Goal: Task Accomplishment & Management: Manage account settings

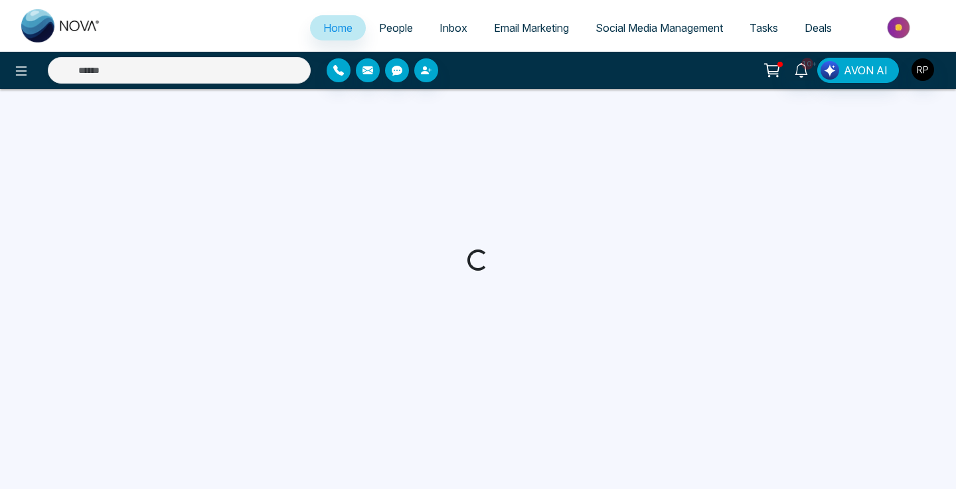
select select "*"
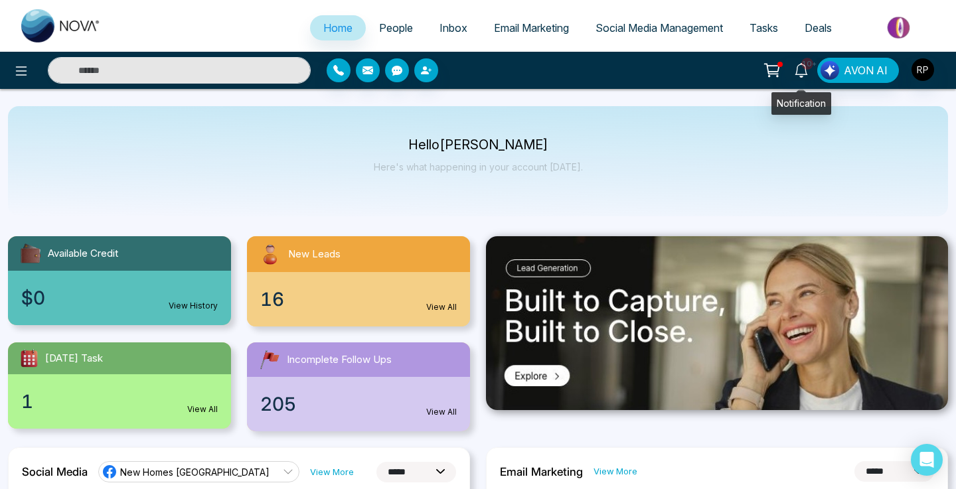
click at [801, 71] on icon at bounding box center [801, 70] width 15 height 15
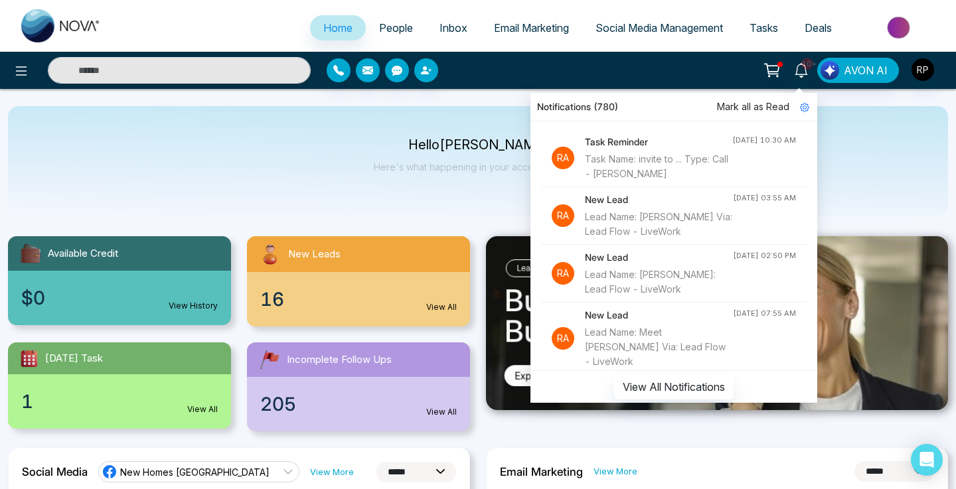
click at [666, 168] on div "Task Name: invite to ... Type: Call - [PERSON_NAME]" at bounding box center [658, 166] width 147 height 29
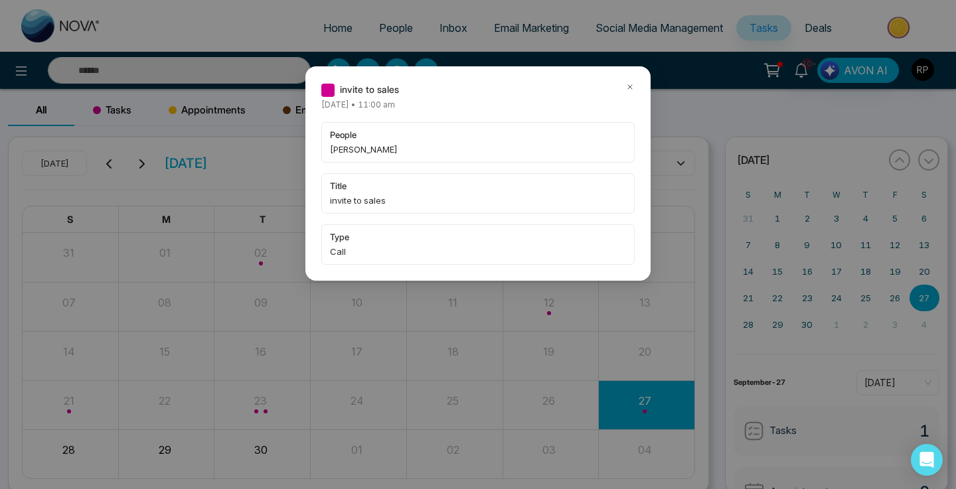
click at [206, 78] on div "invite to sales [DATE] • 11:00 am people [PERSON_NAME] title invite to sales ty…" at bounding box center [478, 244] width 956 height 489
click at [630, 88] on icon at bounding box center [629, 86] width 9 height 9
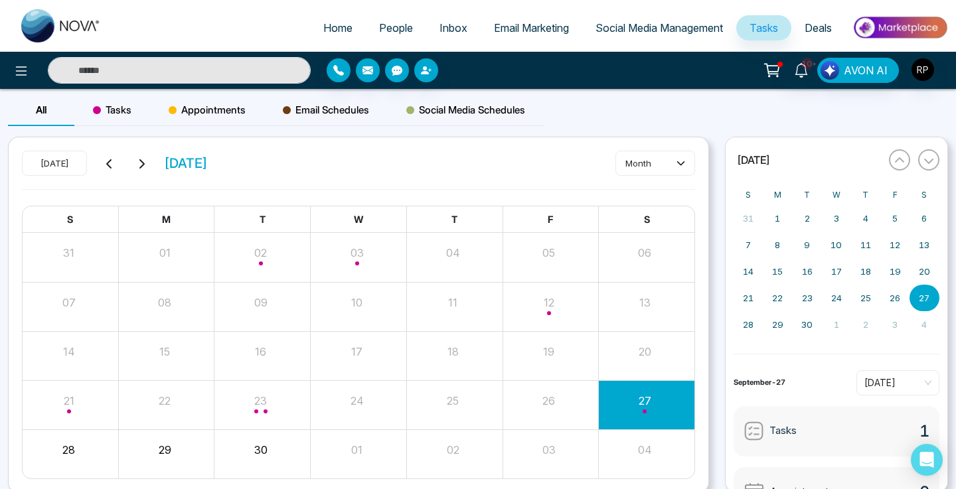
click at [275, 72] on input "text" at bounding box center [179, 70] width 263 height 27
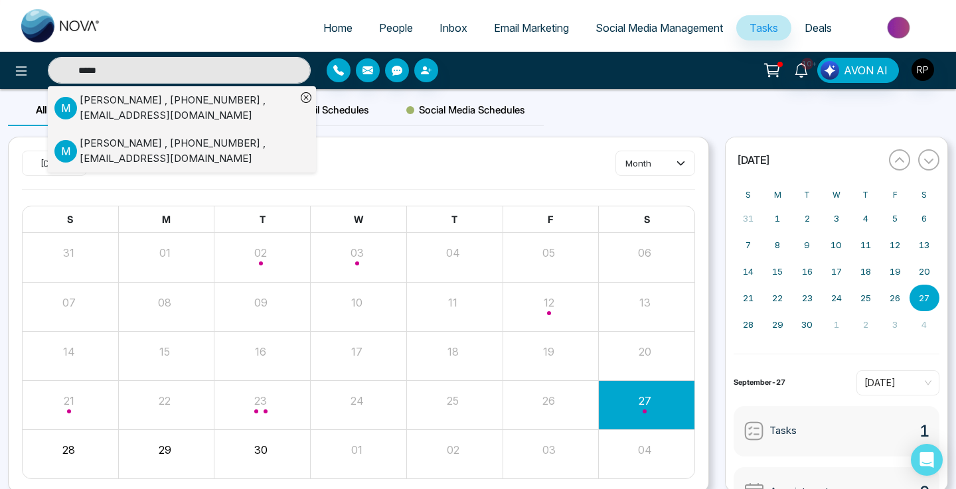
type input "*****"
click at [131, 102] on div "[PERSON_NAME] , [PHONE_NUMBER] , [EMAIL_ADDRESS][DOMAIN_NAME]" at bounding box center [188, 108] width 216 height 30
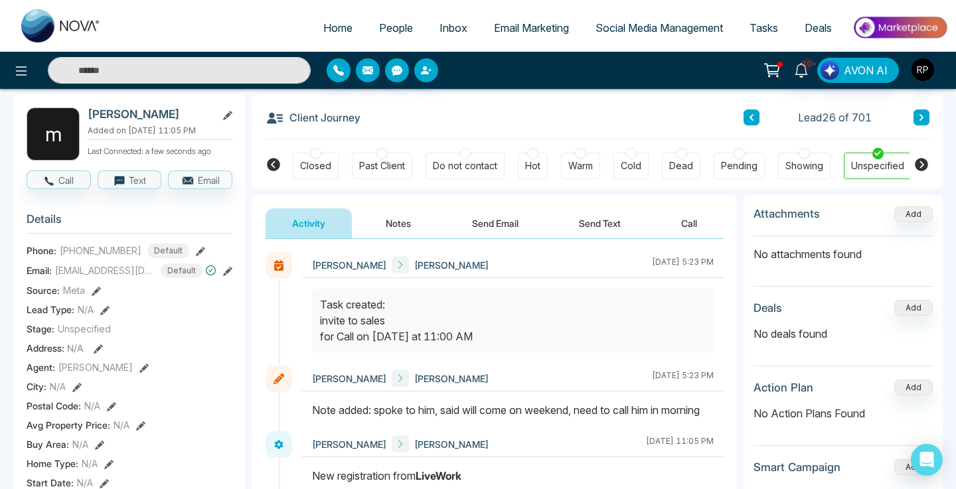
scroll to position [60, 0]
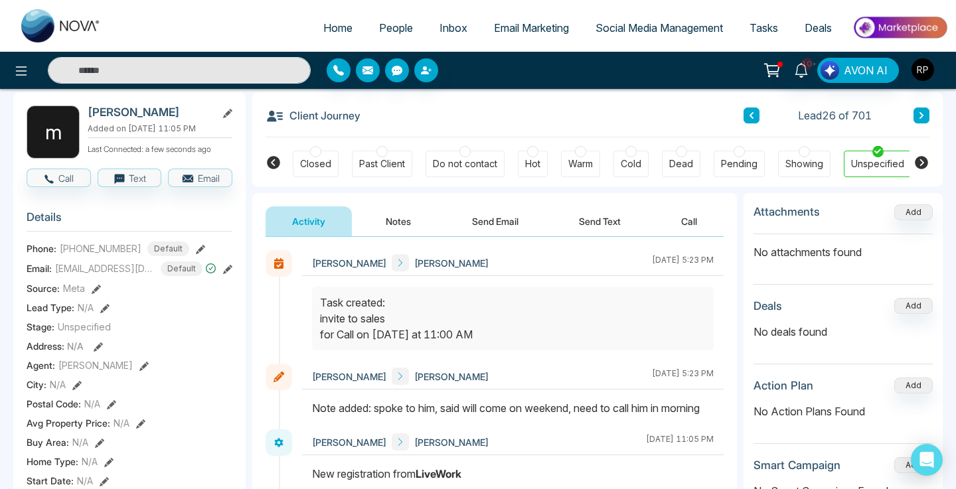
click at [195, 256] on div "Phone: [PHONE_NUMBER] Default" at bounding box center [130, 249] width 206 height 15
click at [196, 254] on icon at bounding box center [200, 249] width 9 height 9
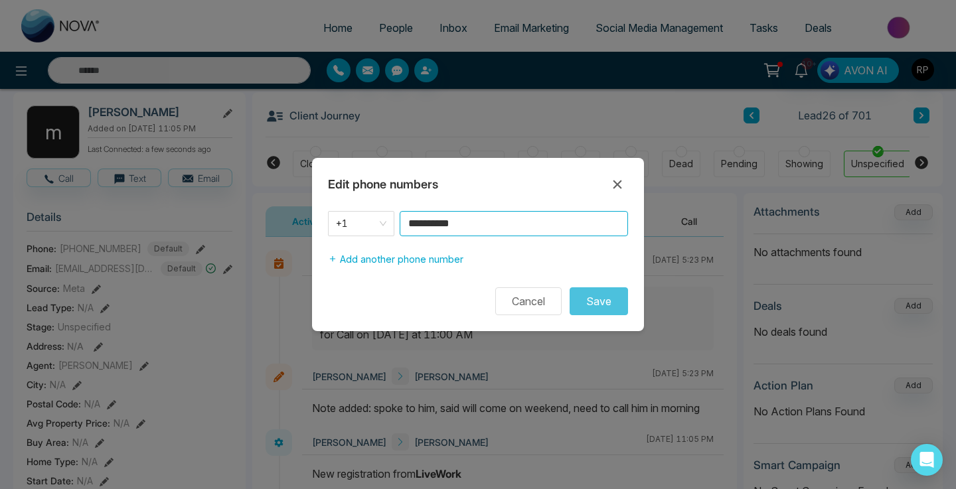
click at [493, 216] on input "**********" at bounding box center [514, 223] width 228 height 25
click at [625, 181] on icon at bounding box center [617, 185] width 16 height 16
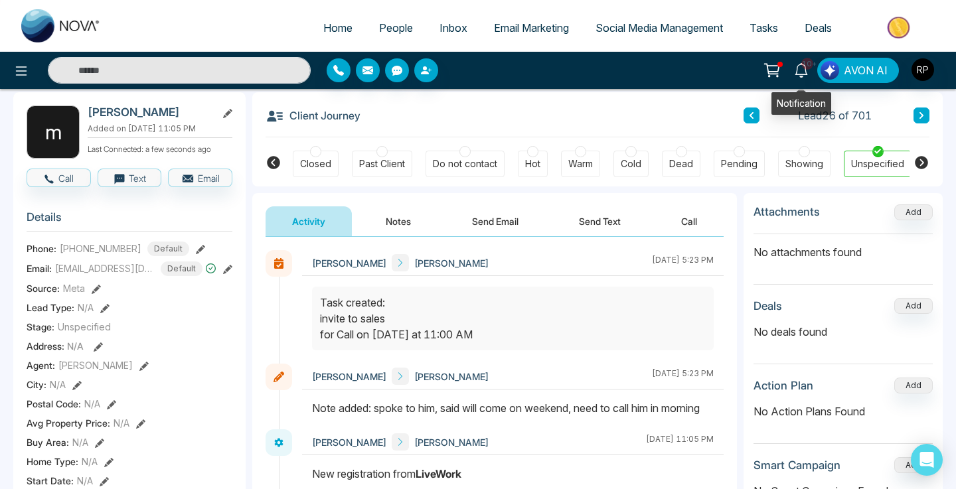
click at [801, 70] on icon at bounding box center [801, 70] width 15 height 15
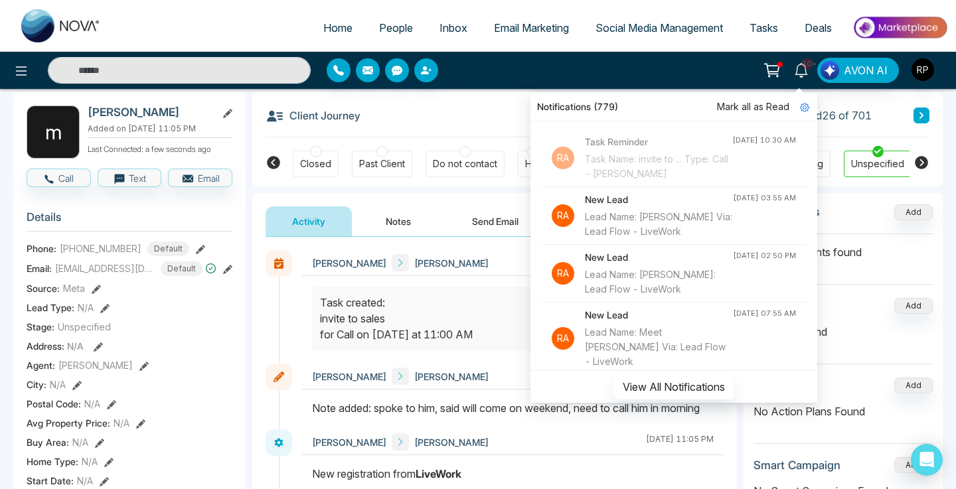
click at [205, 78] on input "text" at bounding box center [179, 70] width 263 height 27
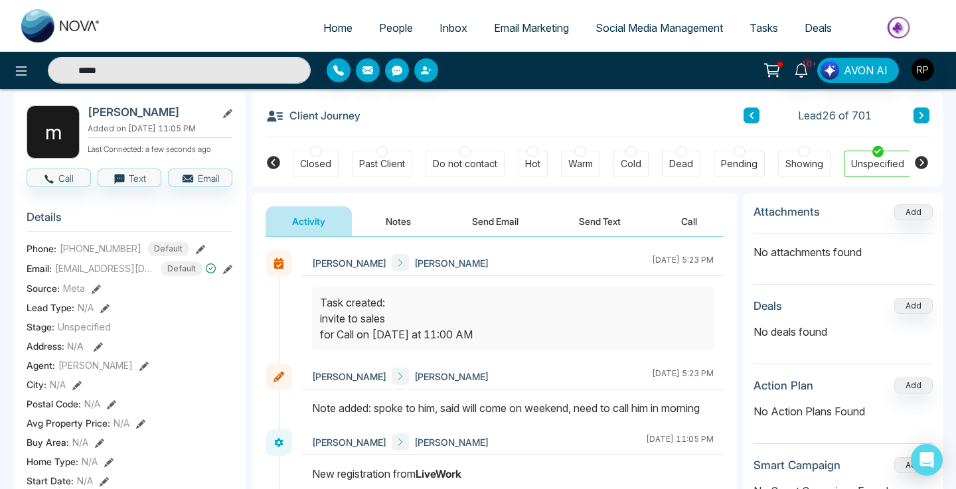
type input "*****"
click at [388, 30] on span "People" at bounding box center [396, 27] width 34 height 13
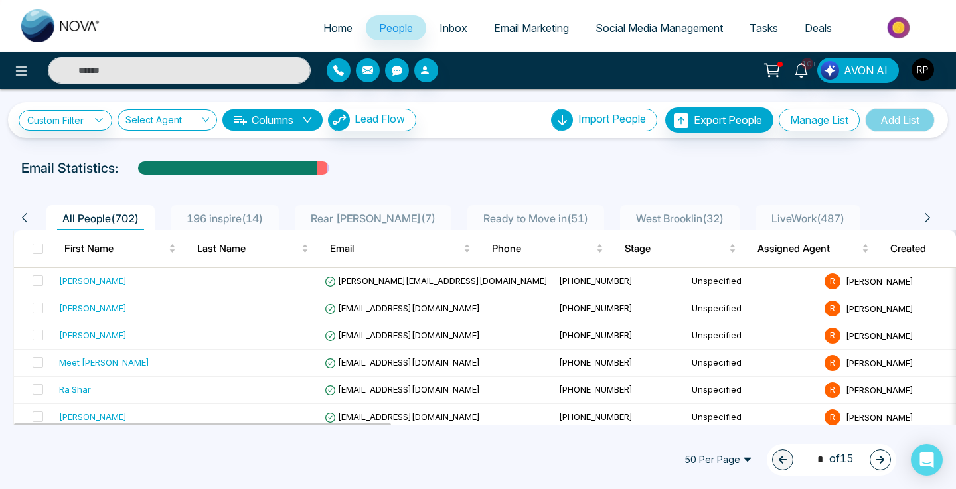
click at [818, 221] on span "LiveWork ( 487 )" at bounding box center [808, 218] width 84 height 13
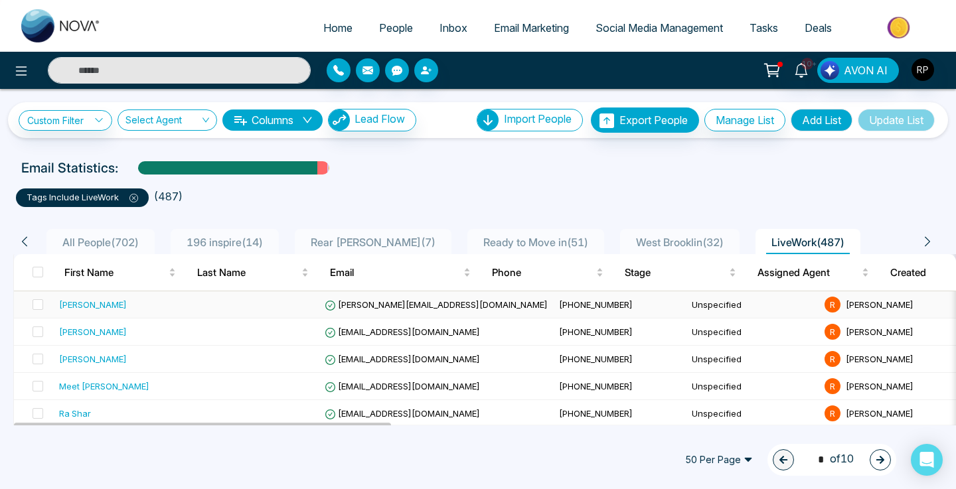
click at [95, 299] on div "[PERSON_NAME]" at bounding box center [93, 304] width 68 height 13
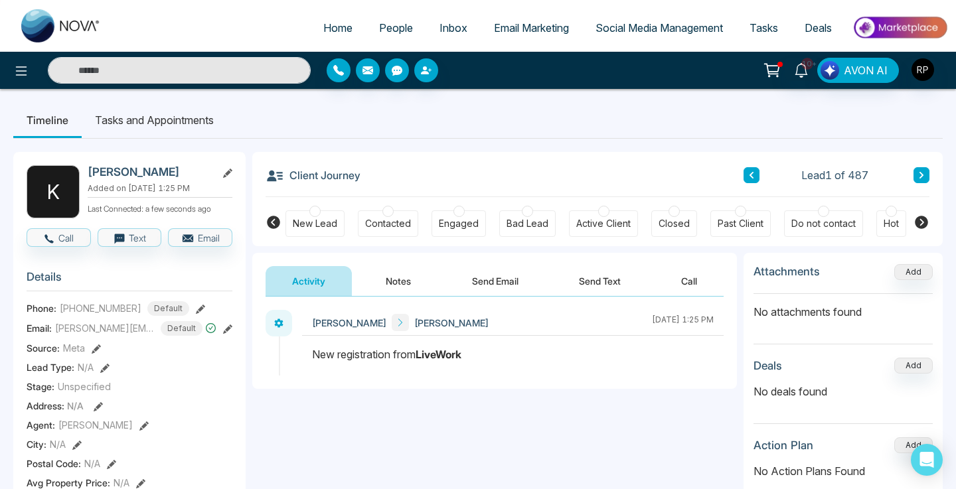
click at [402, 273] on button "Notes" at bounding box center [398, 281] width 78 height 30
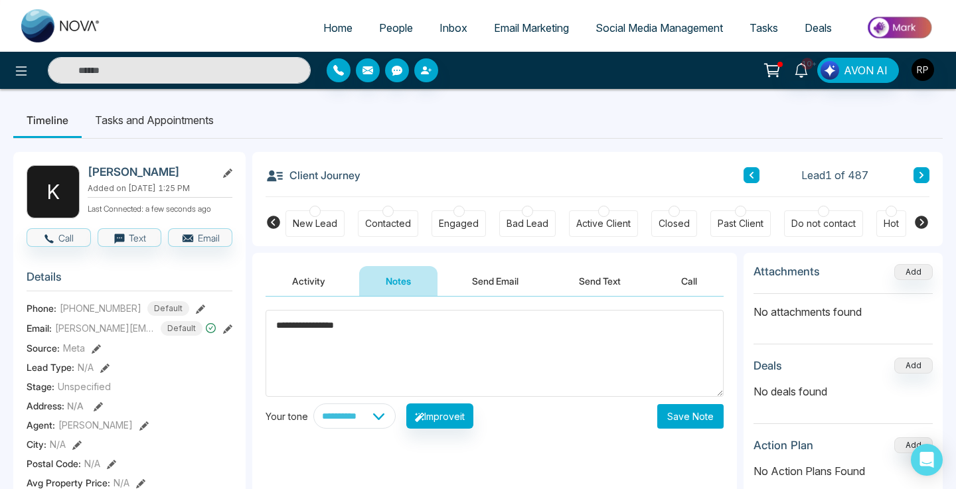
type textarea "**********"
click at [694, 423] on button "Save Note" at bounding box center [690, 416] width 66 height 25
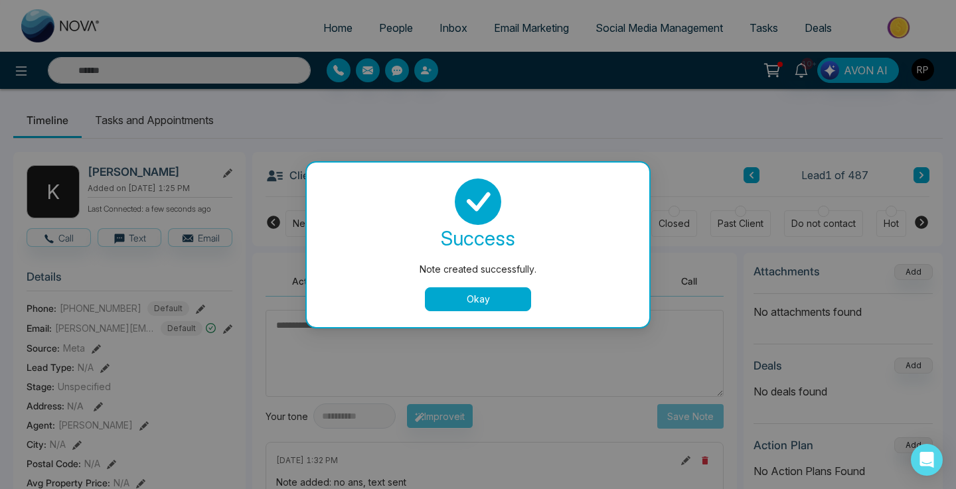
click at [500, 307] on button "Okay" at bounding box center [478, 299] width 106 height 24
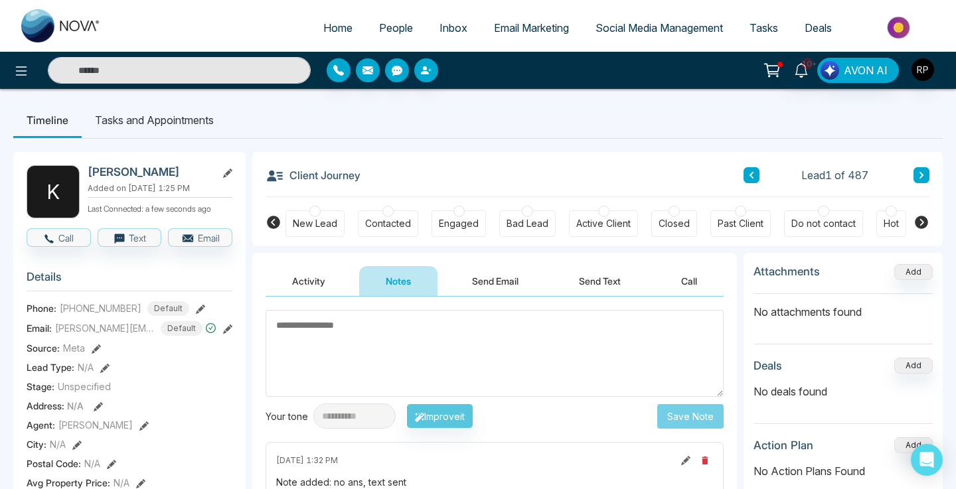
click at [379, 29] on span "People" at bounding box center [396, 27] width 34 height 13
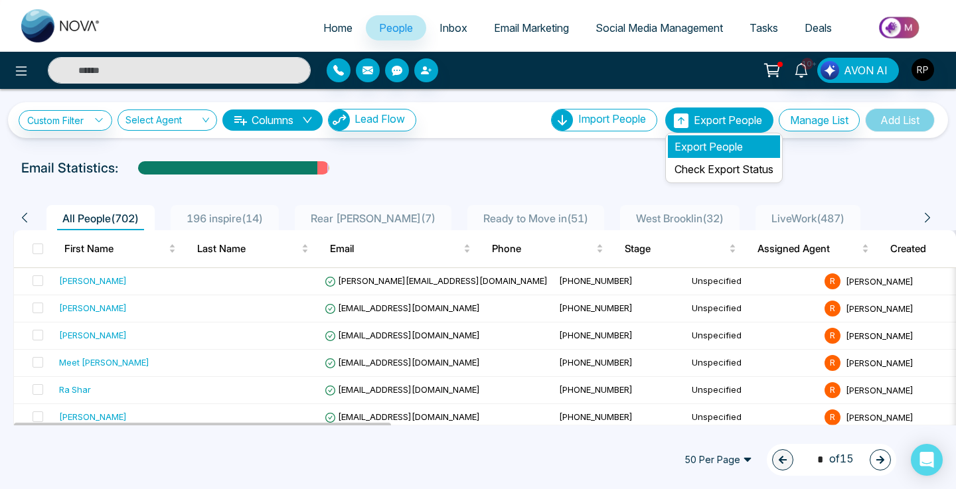
click at [704, 144] on li "Export People" at bounding box center [724, 146] width 112 height 23
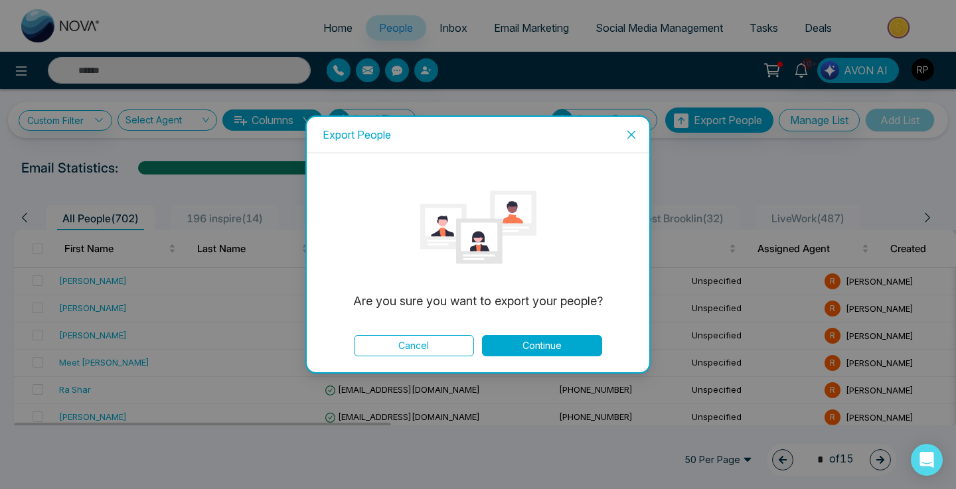
click at [538, 344] on button "Continue" at bounding box center [542, 345] width 120 height 21
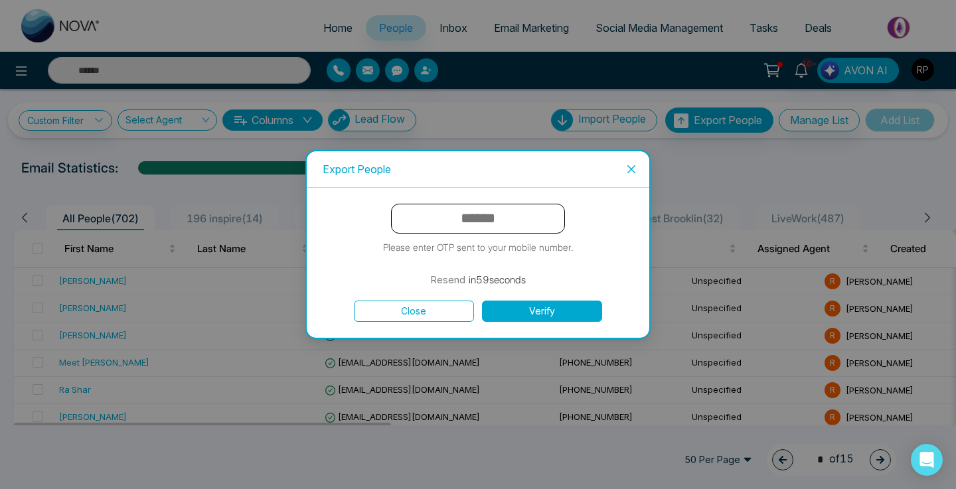
click at [465, 226] on input "text" at bounding box center [478, 219] width 174 height 30
type input "******"
click at [516, 317] on button "Verify" at bounding box center [542, 311] width 120 height 21
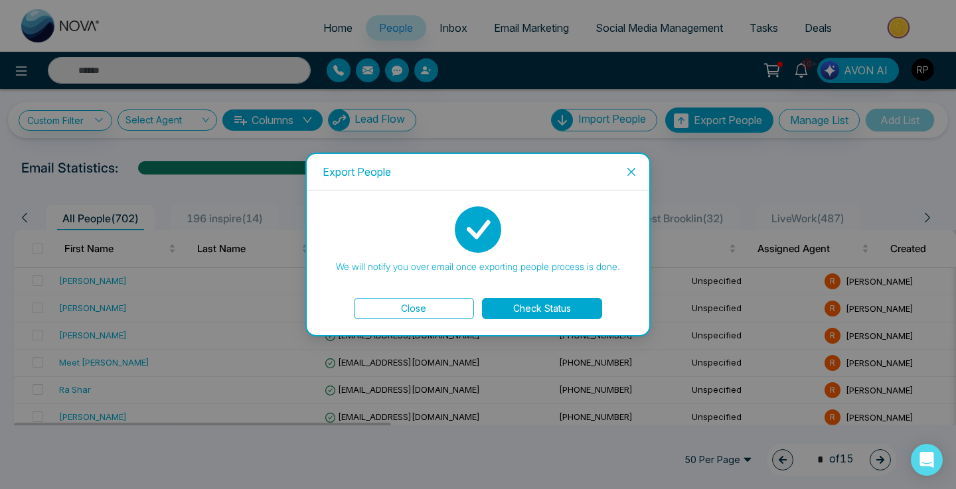
click at [558, 311] on button "Check Status" at bounding box center [542, 308] width 120 height 21
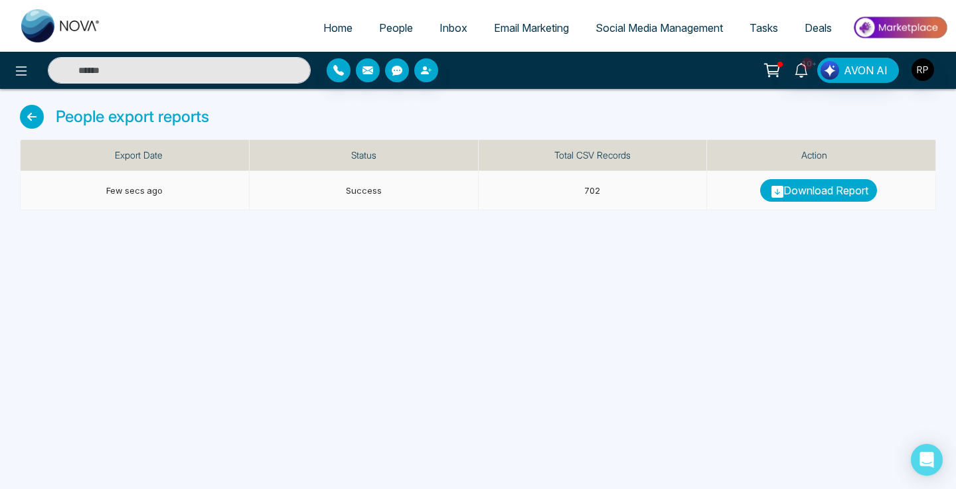
click at [804, 188] on link "Download Report" at bounding box center [818, 190] width 117 height 23
click at [379, 27] on span "People" at bounding box center [396, 27] width 34 height 13
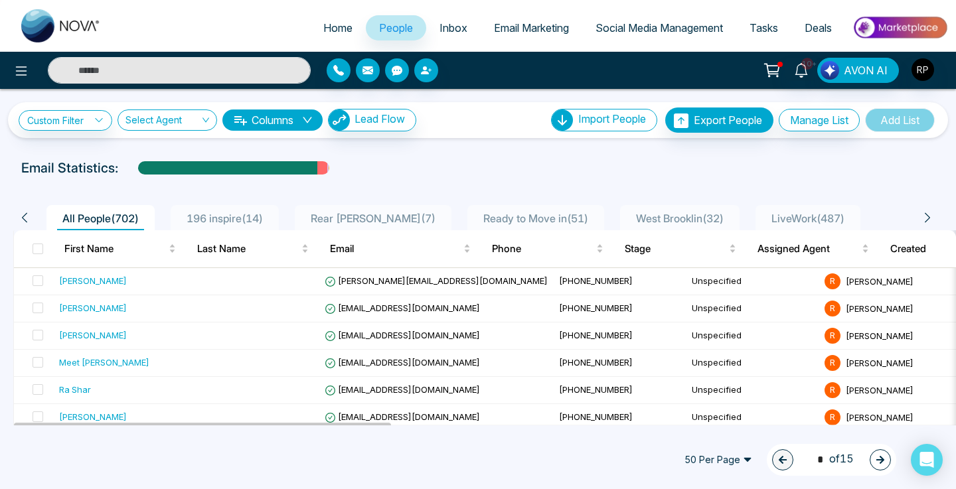
click at [802, 223] on span "LiveWork ( 487 )" at bounding box center [808, 218] width 84 height 13
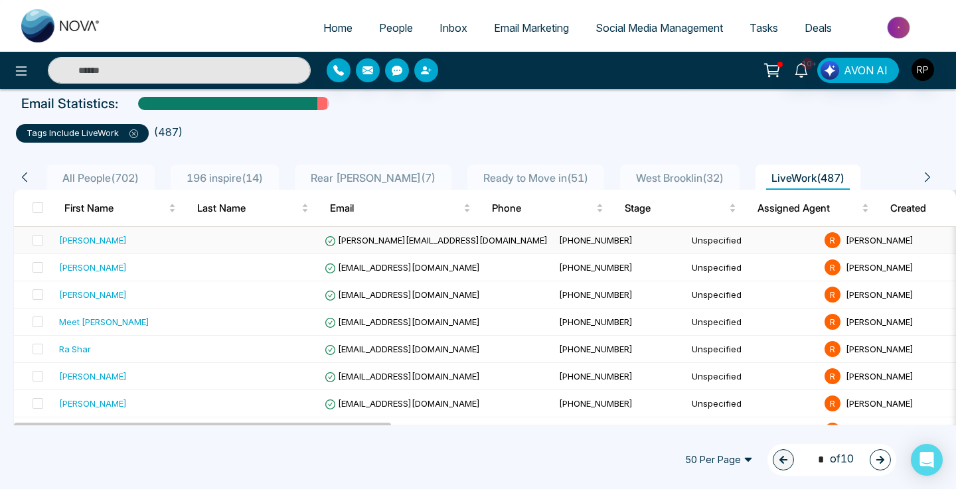
scroll to position [66, 0]
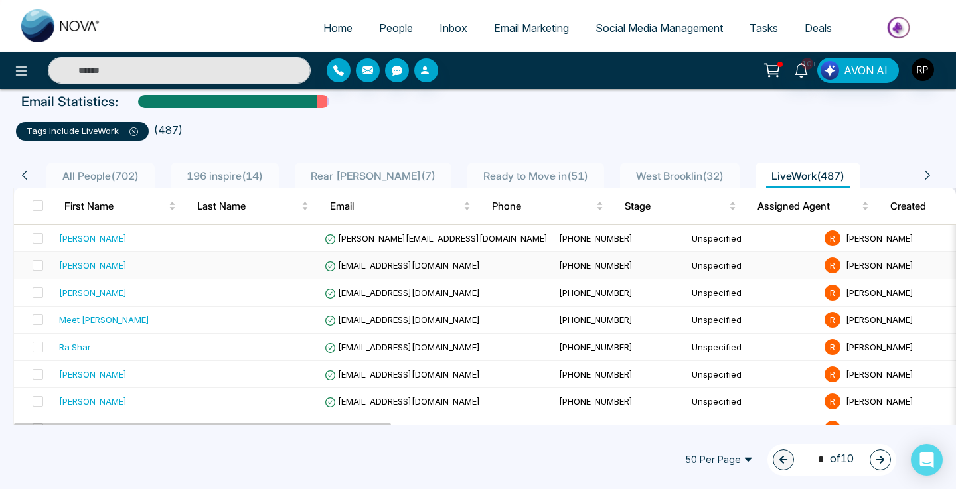
click at [110, 269] on div "[PERSON_NAME]" at bounding box center [93, 265] width 68 height 13
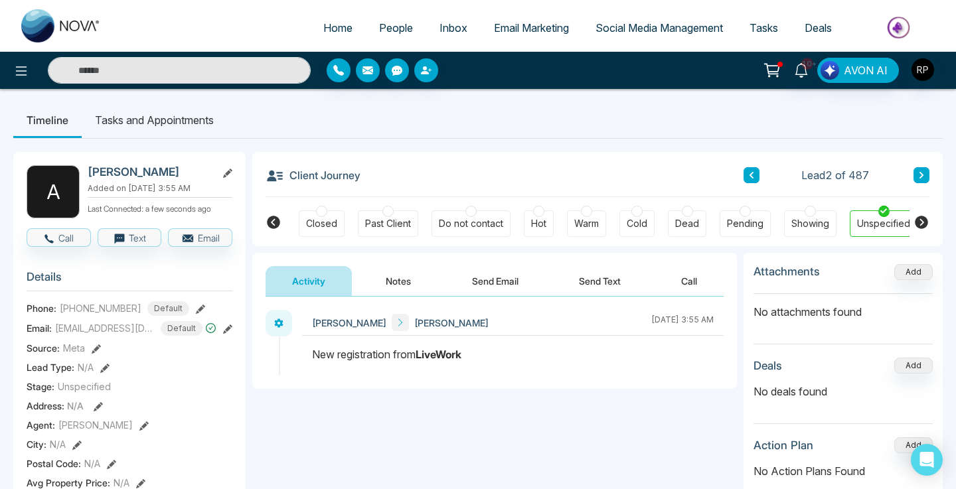
scroll to position [0, 358]
click at [801, 66] on icon at bounding box center [801, 70] width 15 height 15
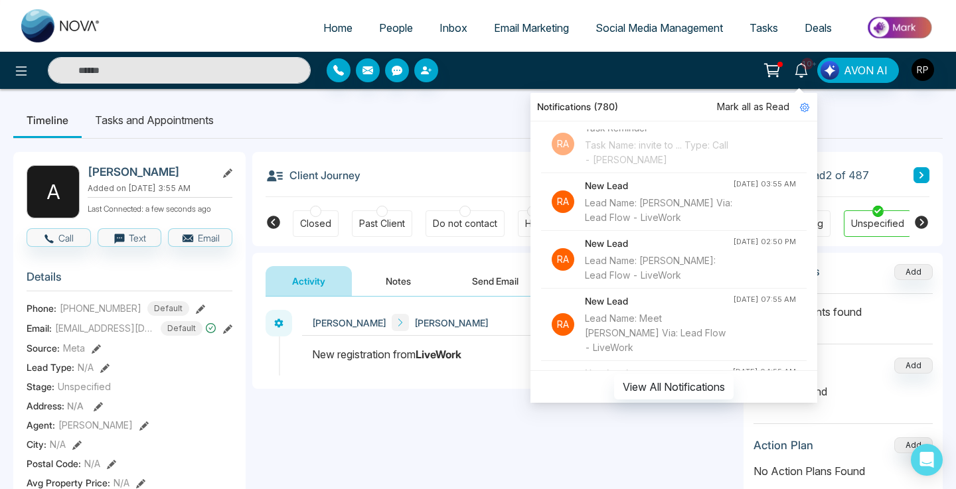
scroll to position [74, 0]
click at [801, 74] on icon at bounding box center [801, 70] width 15 height 15
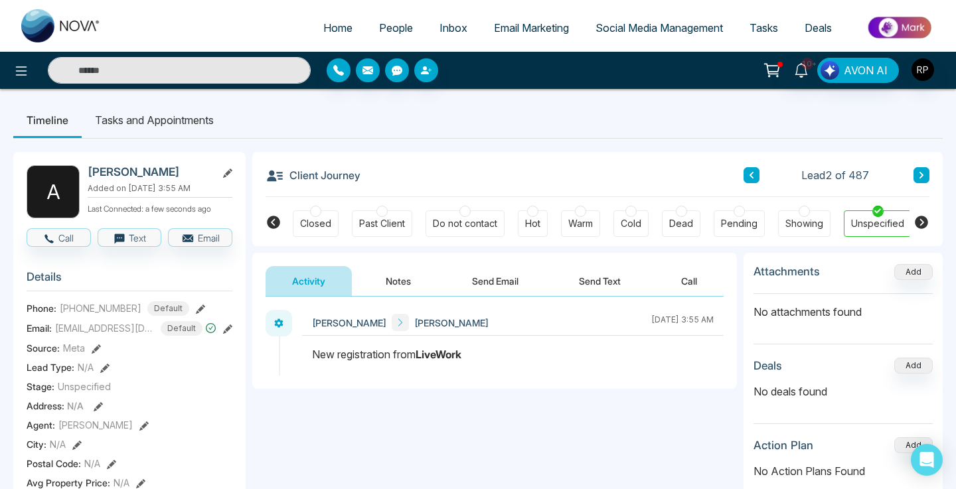
click at [414, 282] on button "Notes" at bounding box center [398, 281] width 78 height 30
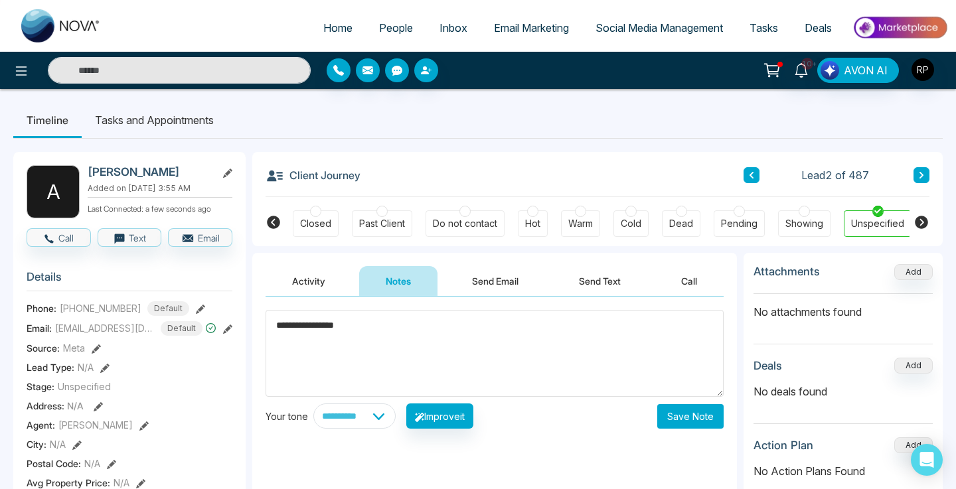
type textarea "**********"
click at [673, 419] on button "Save Note" at bounding box center [690, 416] width 66 height 25
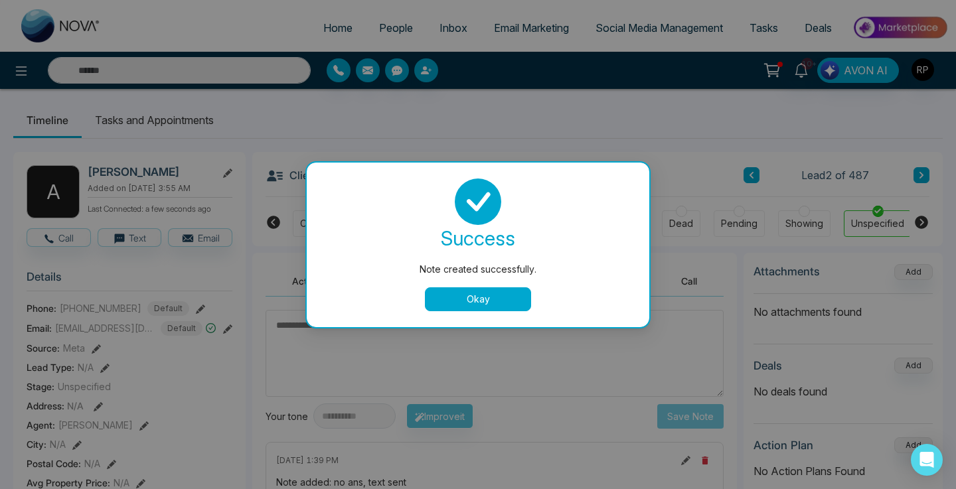
click at [482, 293] on button "Okay" at bounding box center [478, 299] width 106 height 24
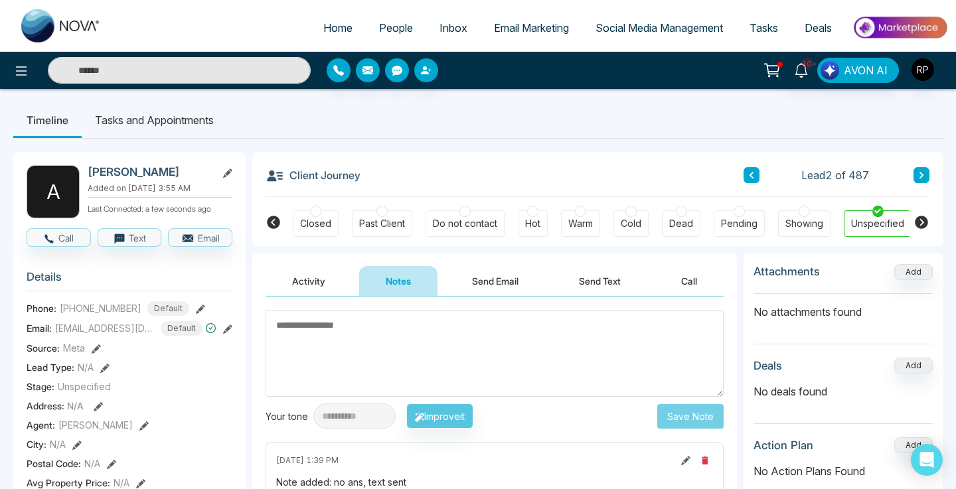
click at [916, 171] on button at bounding box center [921, 175] width 16 height 16
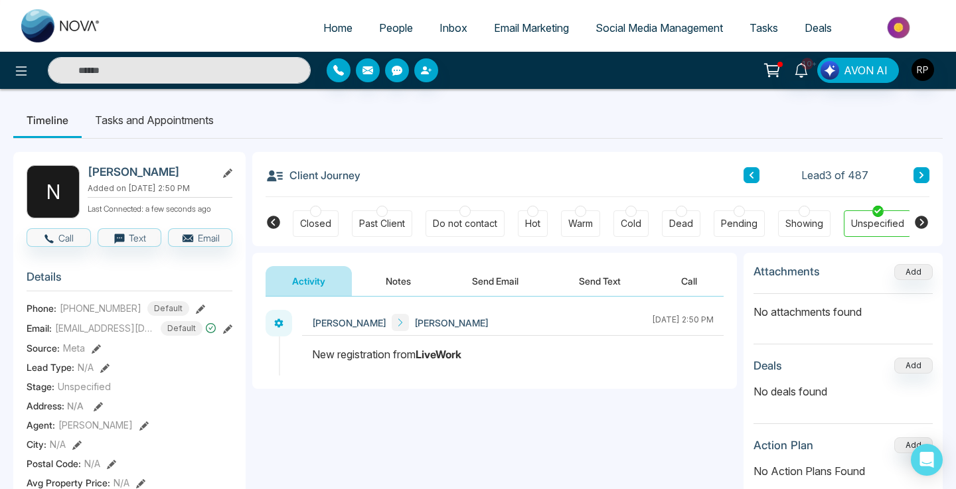
click at [400, 289] on button "Notes" at bounding box center [398, 281] width 78 height 30
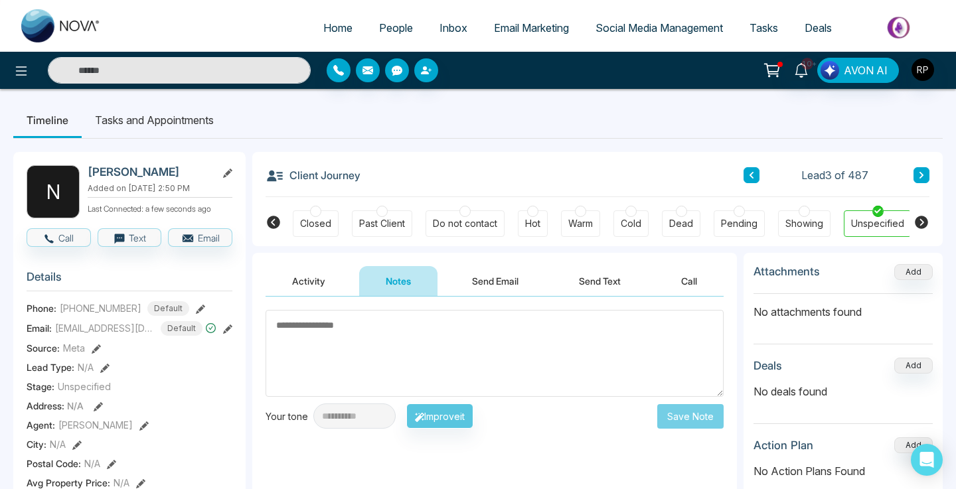
click at [376, 335] on textarea at bounding box center [495, 353] width 458 height 87
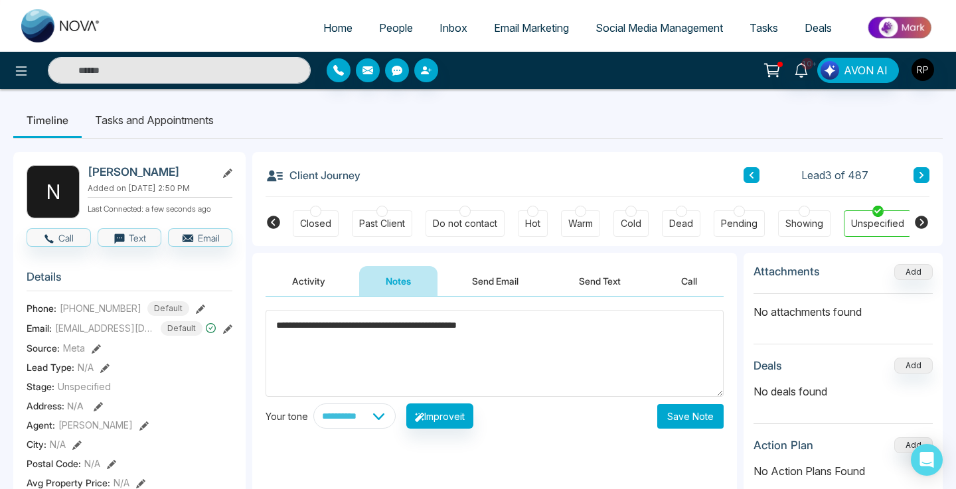
type textarea "**********"
click at [672, 408] on button "Save Note" at bounding box center [690, 416] width 66 height 25
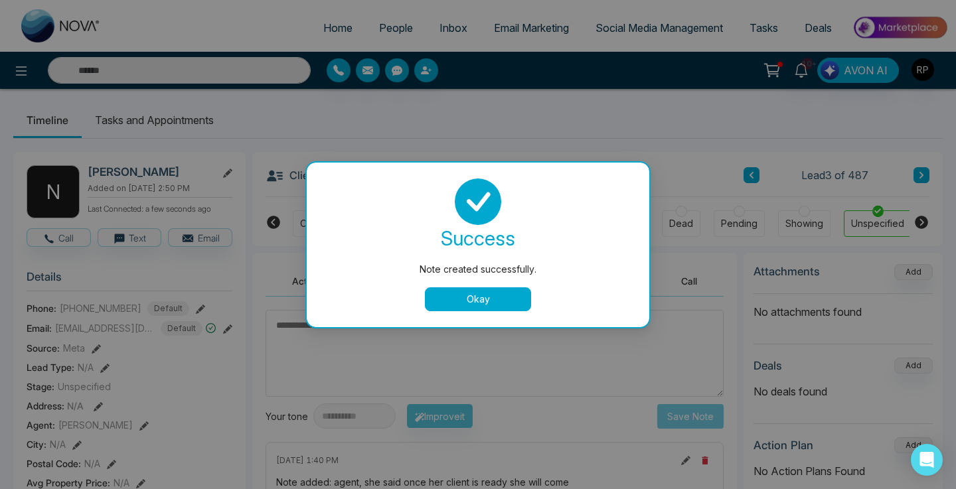
click at [501, 299] on button "Okay" at bounding box center [478, 299] width 106 height 24
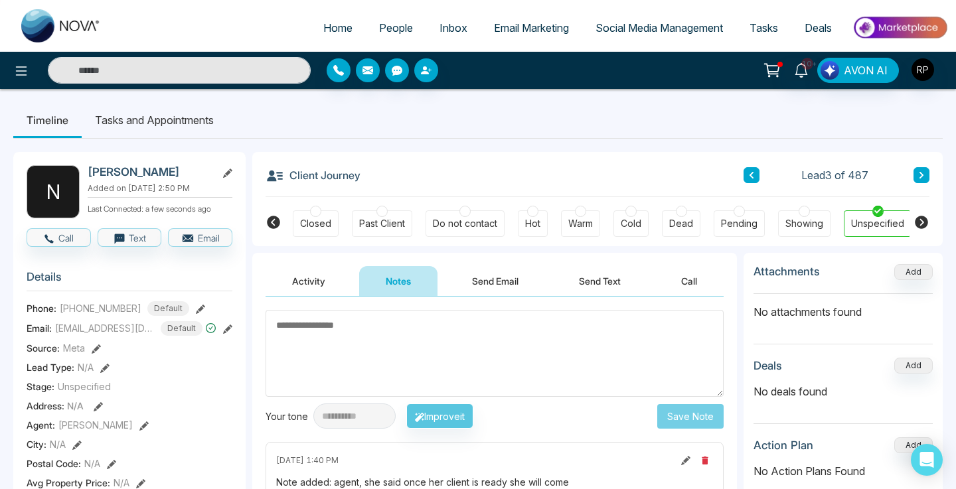
click at [927, 165] on div "Client Journey Lead 3 of 487" at bounding box center [598, 174] width 664 height 45
click at [920, 175] on icon at bounding box center [921, 175] width 7 height 8
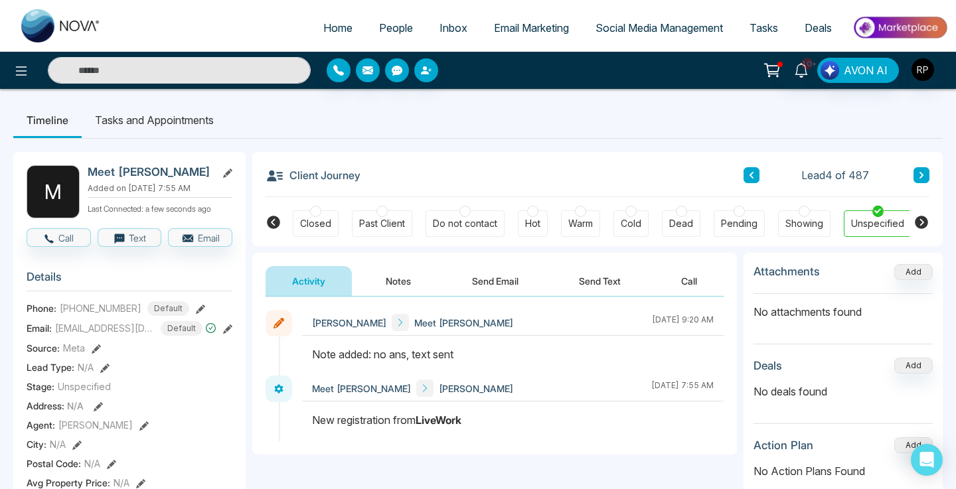
click at [385, 284] on button "Notes" at bounding box center [398, 281] width 78 height 30
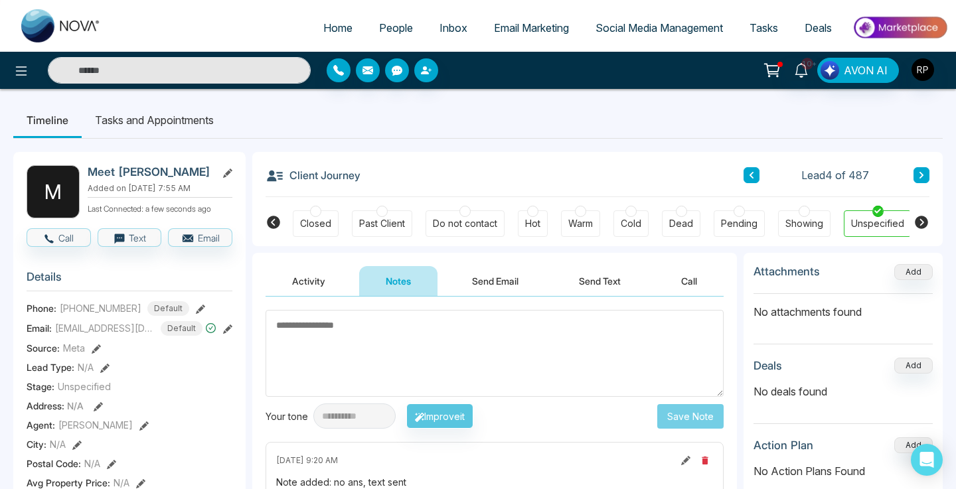
click at [435, 357] on textarea at bounding box center [495, 353] width 458 height 87
type textarea "*"
type textarea "******"
click at [664, 414] on button "Save Note" at bounding box center [690, 416] width 66 height 25
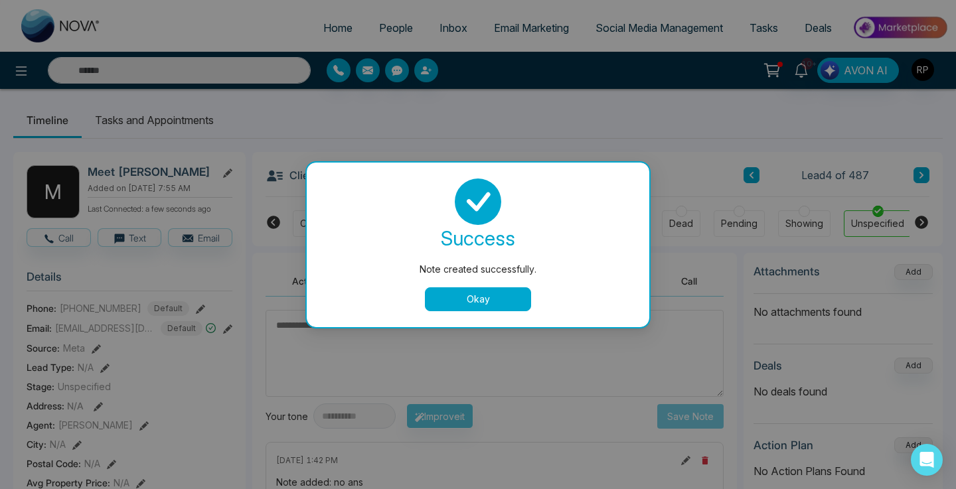
click at [507, 300] on button "Okay" at bounding box center [478, 299] width 106 height 24
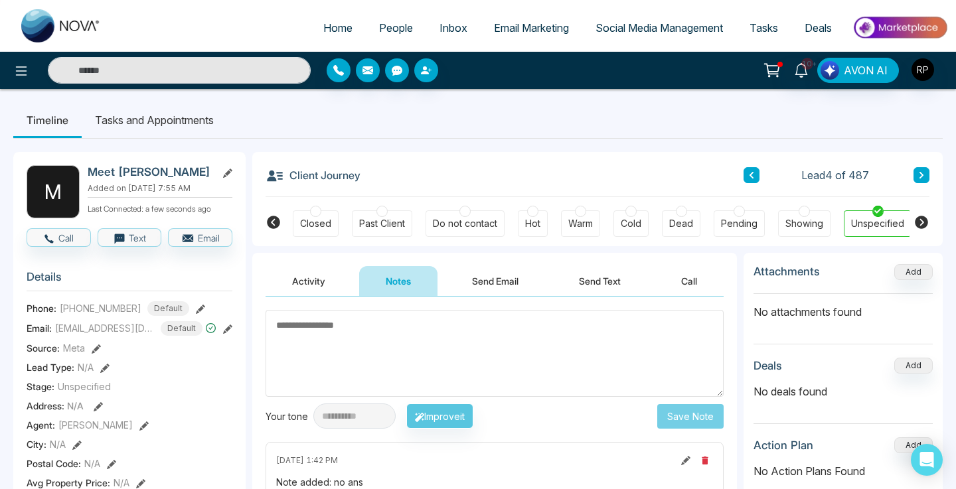
click at [914, 179] on button at bounding box center [921, 175] width 16 height 16
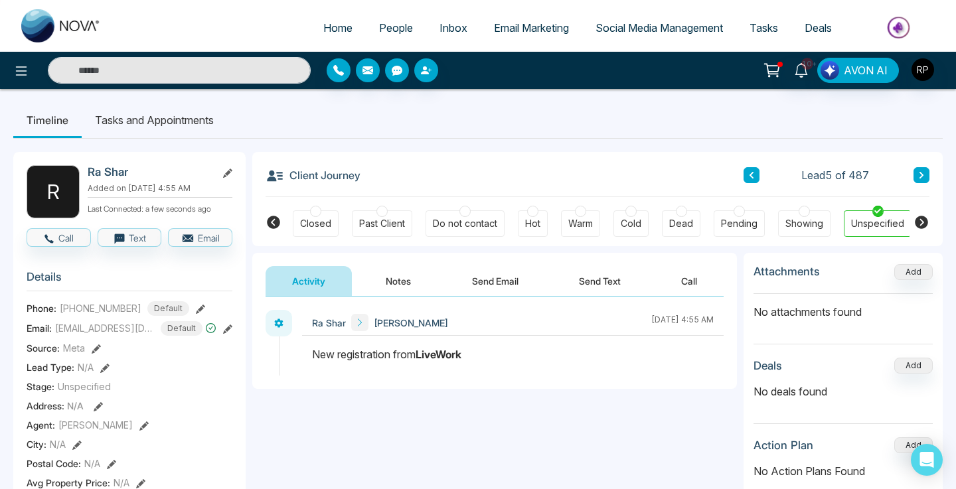
click at [415, 274] on button "Notes" at bounding box center [398, 281] width 78 height 30
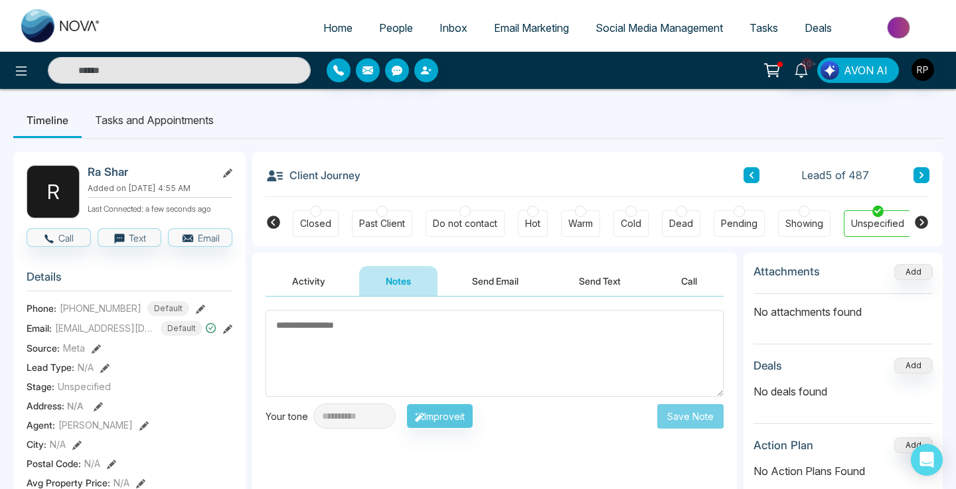
click at [340, 346] on textarea at bounding box center [495, 353] width 458 height 87
click at [439, 372] on textarea at bounding box center [495, 353] width 458 height 87
click at [407, 333] on textarea at bounding box center [495, 353] width 458 height 87
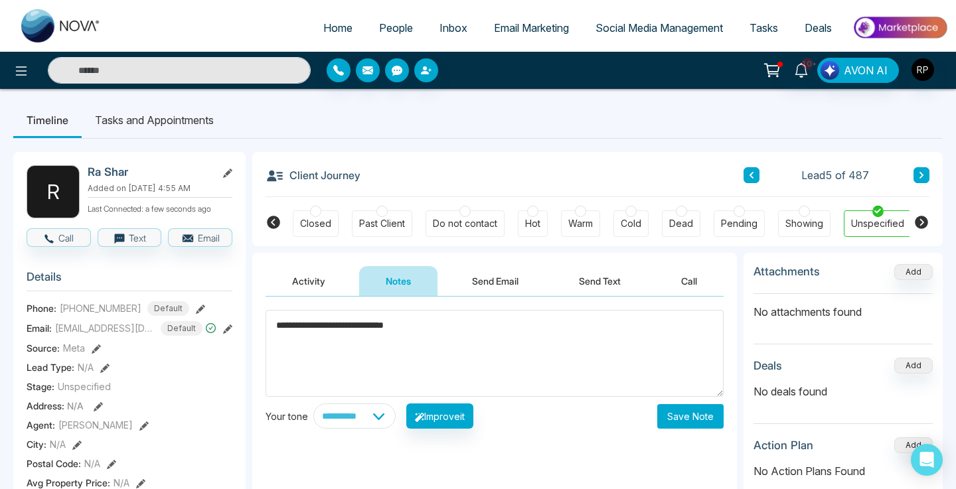
type textarea "**********"
click at [675, 412] on button "Save Note" at bounding box center [690, 416] width 66 height 25
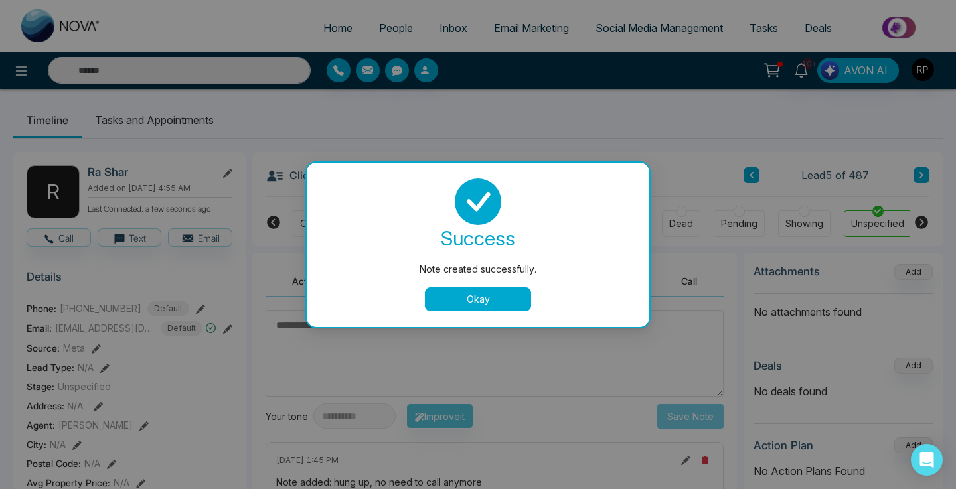
click at [486, 301] on button "Okay" at bounding box center [478, 299] width 106 height 24
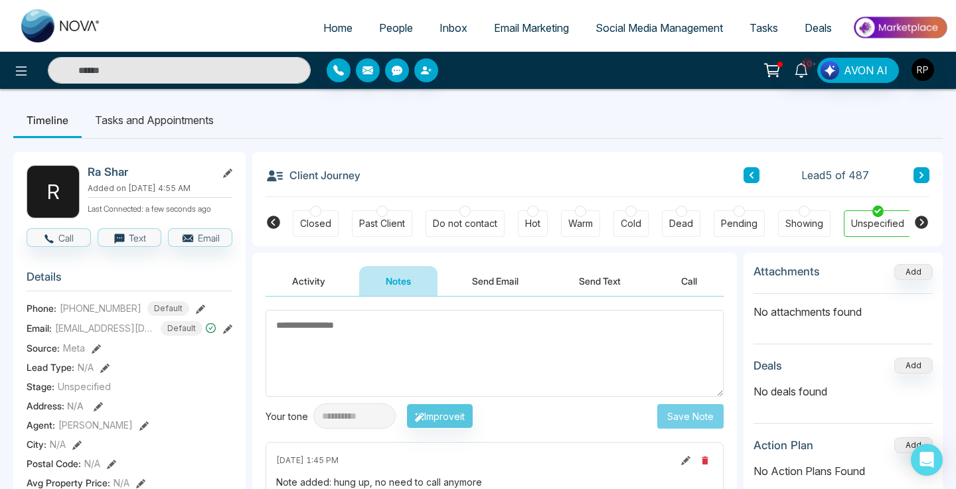
click at [915, 178] on button at bounding box center [921, 175] width 16 height 16
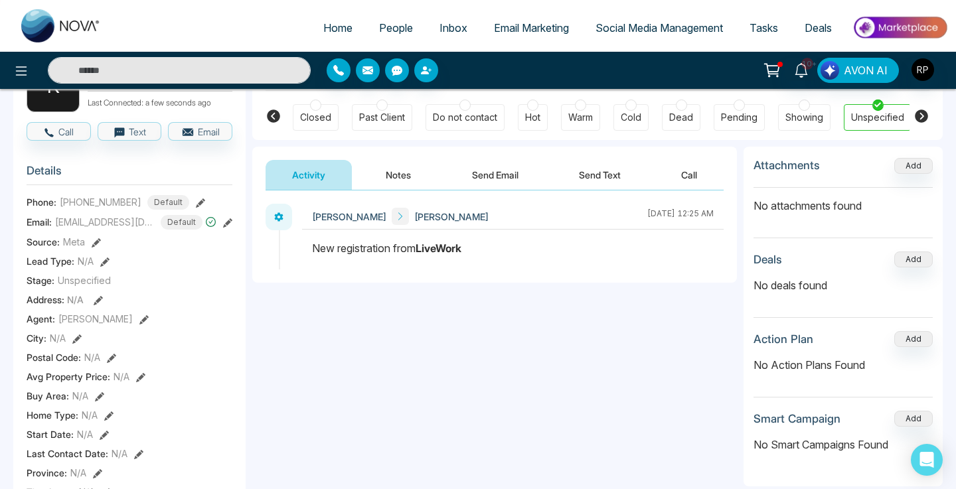
scroll to position [50, 0]
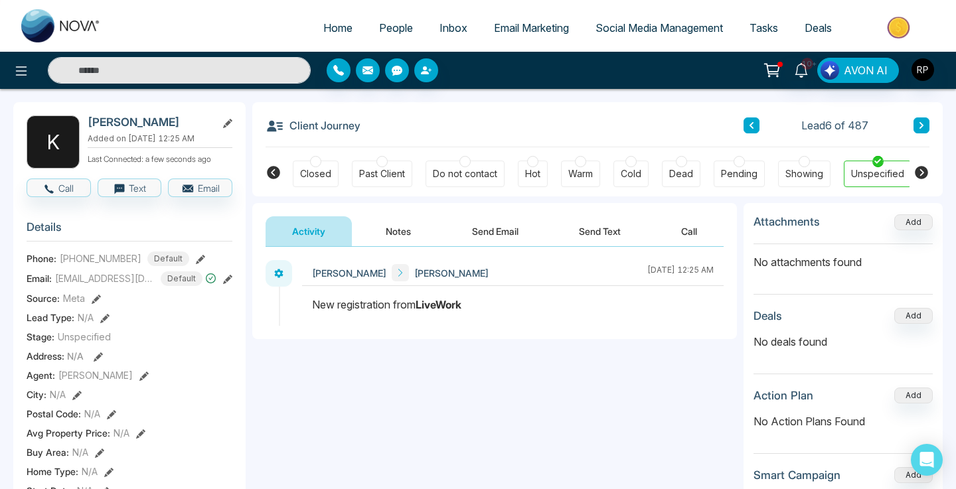
click at [404, 228] on button "Notes" at bounding box center [398, 231] width 78 height 30
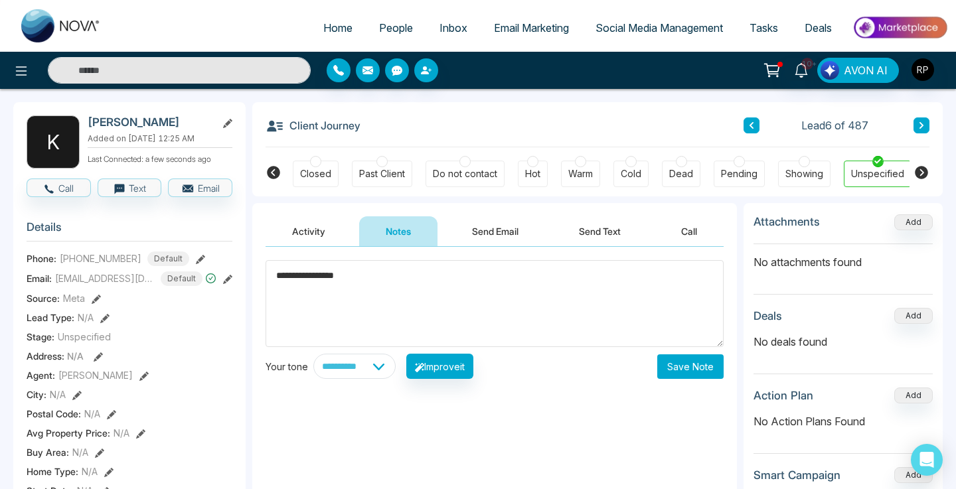
type textarea "**********"
click at [671, 363] on button "Save Note" at bounding box center [690, 366] width 66 height 25
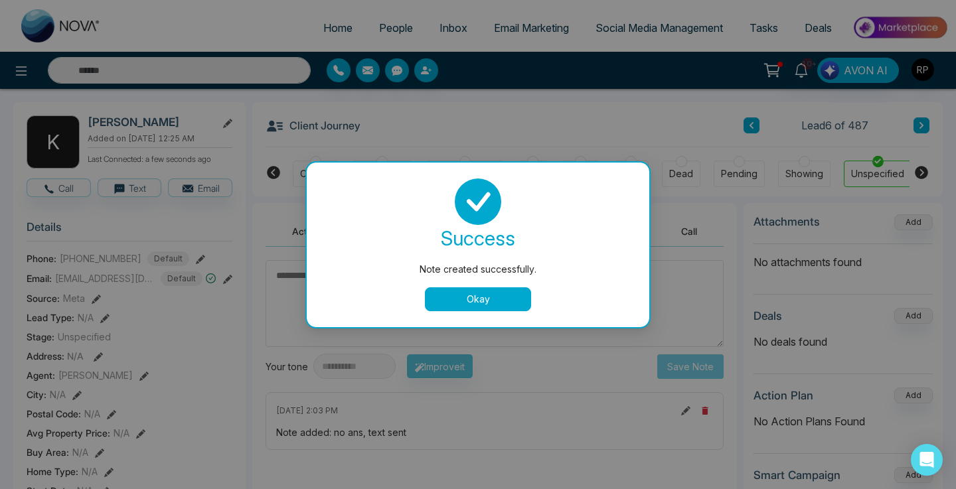
click at [523, 294] on button "Okay" at bounding box center [478, 299] width 106 height 24
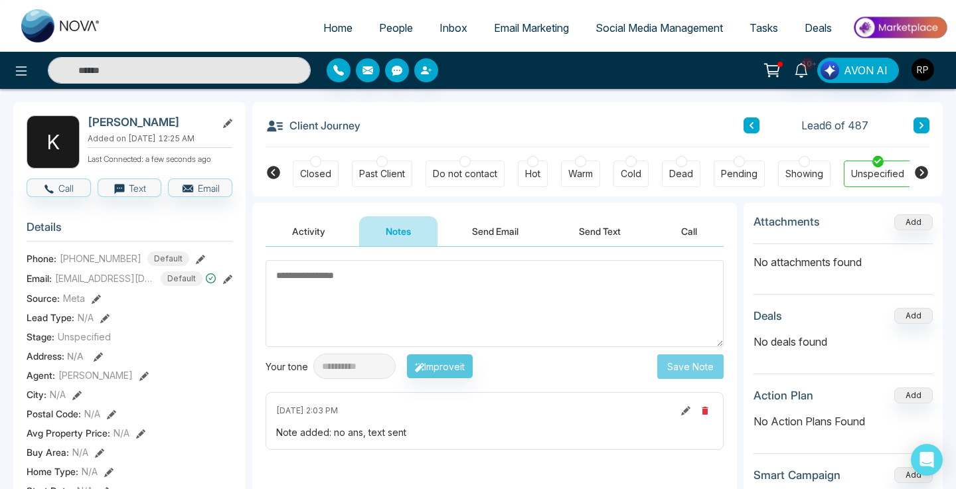
click at [921, 131] on button at bounding box center [921, 125] width 16 height 16
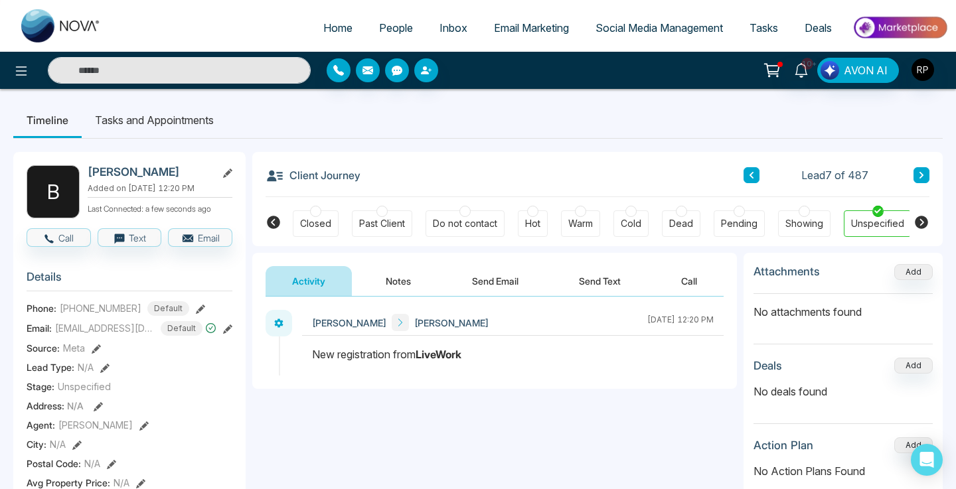
click at [398, 277] on button "Notes" at bounding box center [398, 281] width 78 height 30
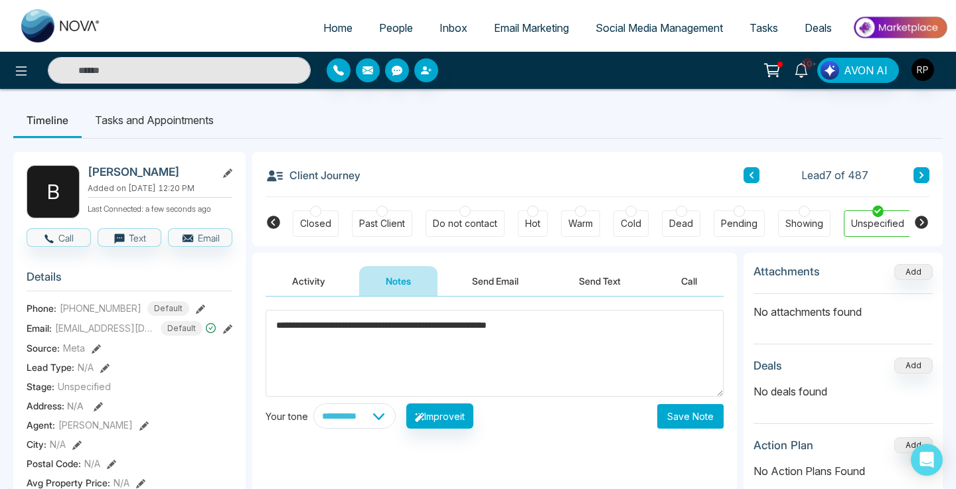
type textarea "**********"
click at [696, 412] on button "Save Note" at bounding box center [690, 416] width 66 height 25
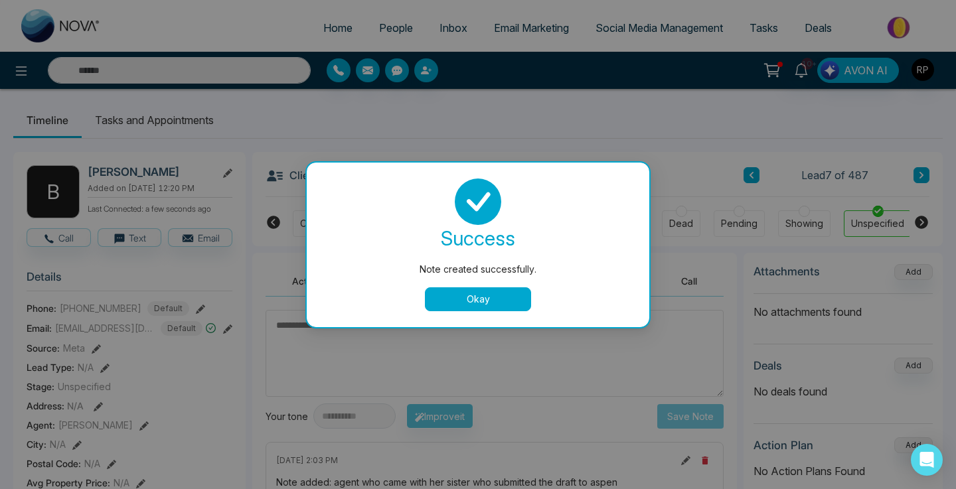
click at [513, 299] on button "Okay" at bounding box center [478, 299] width 106 height 24
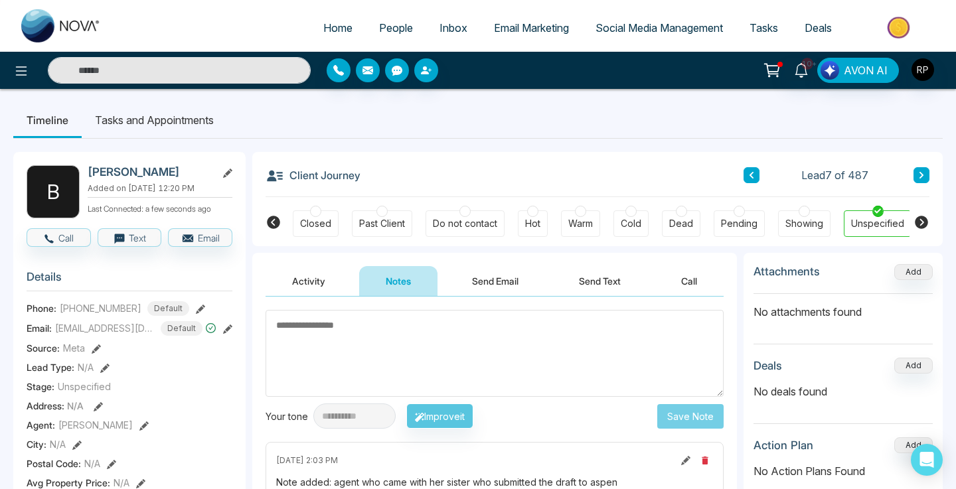
click at [915, 179] on button at bounding box center [921, 175] width 16 height 16
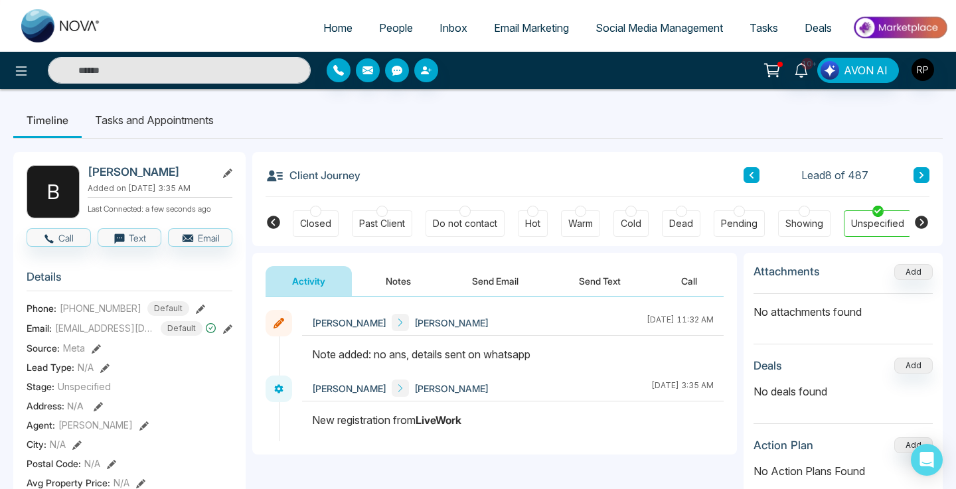
click at [411, 281] on button "Notes" at bounding box center [398, 281] width 78 height 30
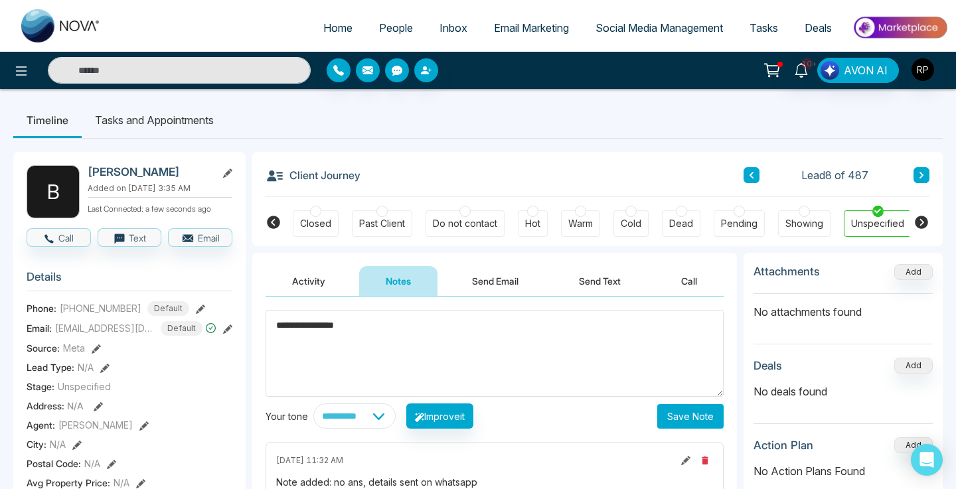
type textarea "**********"
click at [697, 422] on button "Save Note" at bounding box center [690, 416] width 66 height 25
click at [757, 293] on div "Attachments Add" at bounding box center [842, 278] width 179 height 31
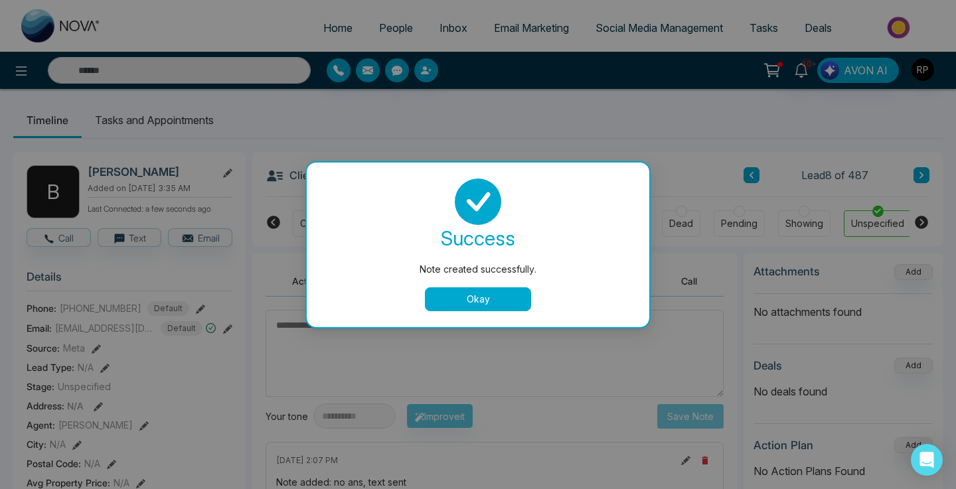
click at [526, 301] on button "Okay" at bounding box center [478, 299] width 106 height 24
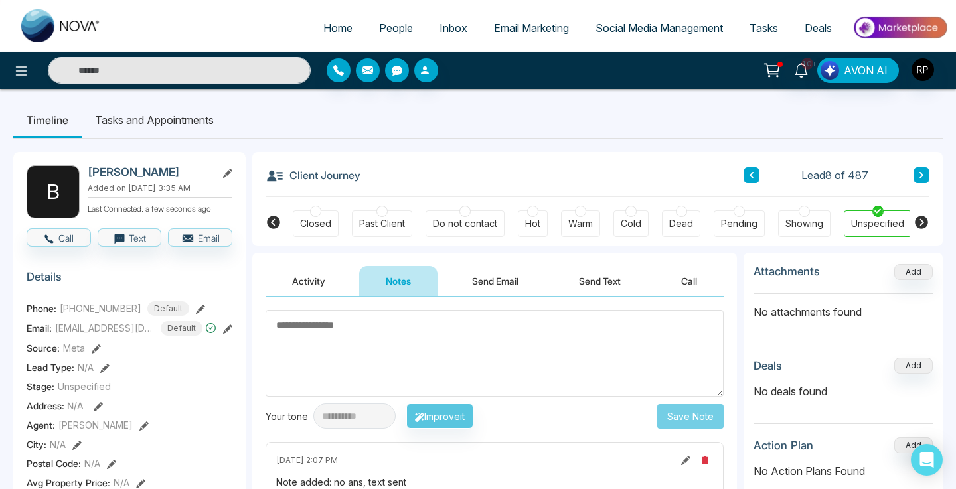
click at [918, 177] on icon at bounding box center [921, 175] width 7 height 8
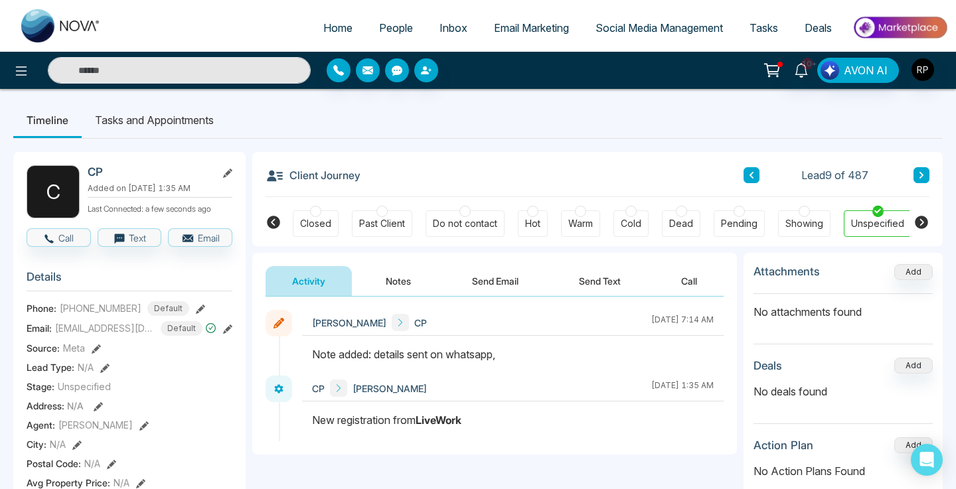
click at [388, 287] on button "Notes" at bounding box center [398, 281] width 78 height 30
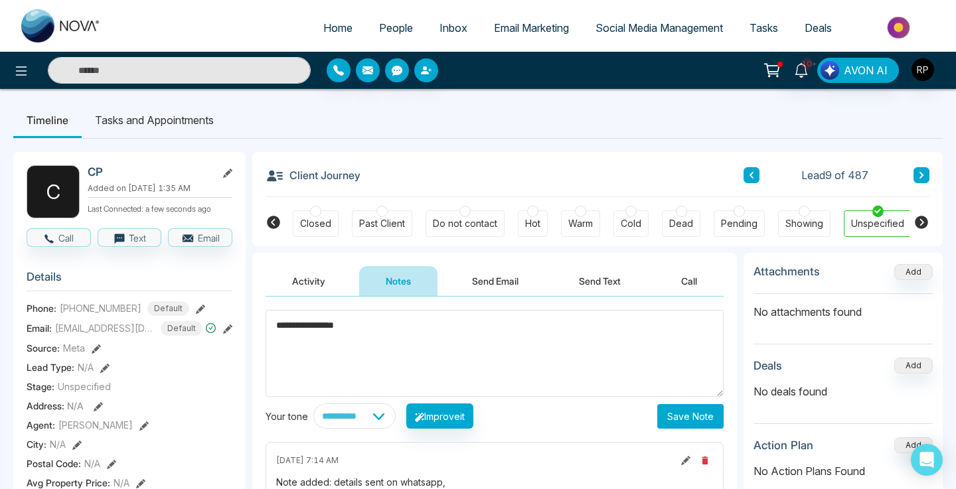
type textarea "**********"
click at [691, 418] on button "Save Note" at bounding box center [690, 416] width 66 height 25
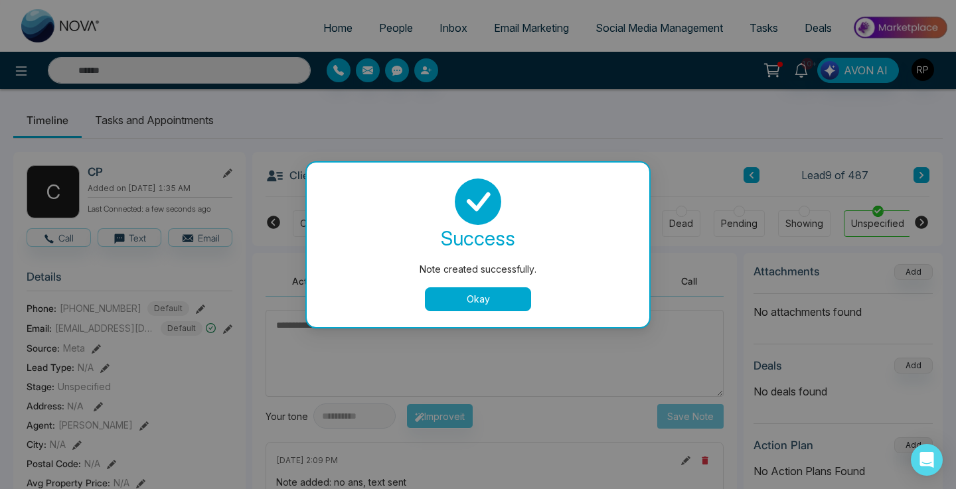
click at [474, 305] on button "Okay" at bounding box center [478, 299] width 106 height 24
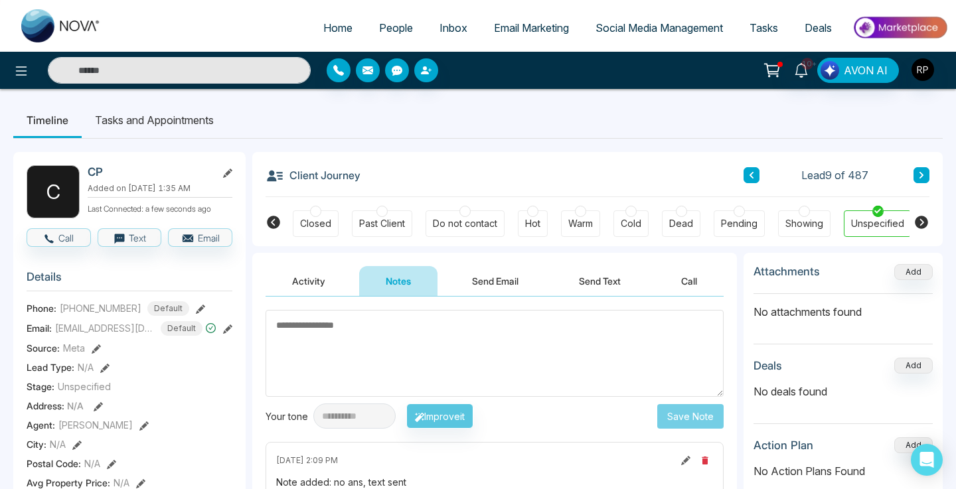
click at [925, 183] on button at bounding box center [921, 175] width 16 height 16
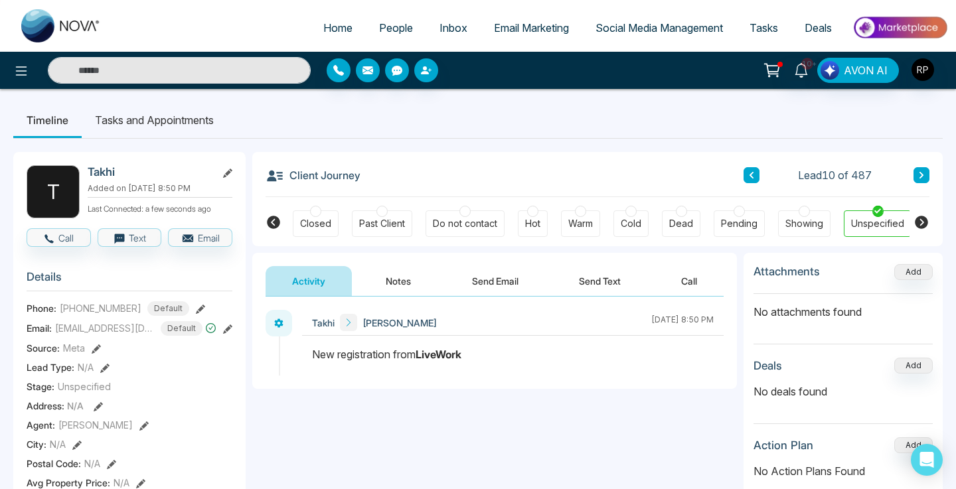
click at [922, 175] on icon at bounding box center [921, 175] width 4 height 7
click at [754, 167] on button at bounding box center [751, 175] width 16 height 16
click at [386, 285] on button "Notes" at bounding box center [398, 281] width 78 height 30
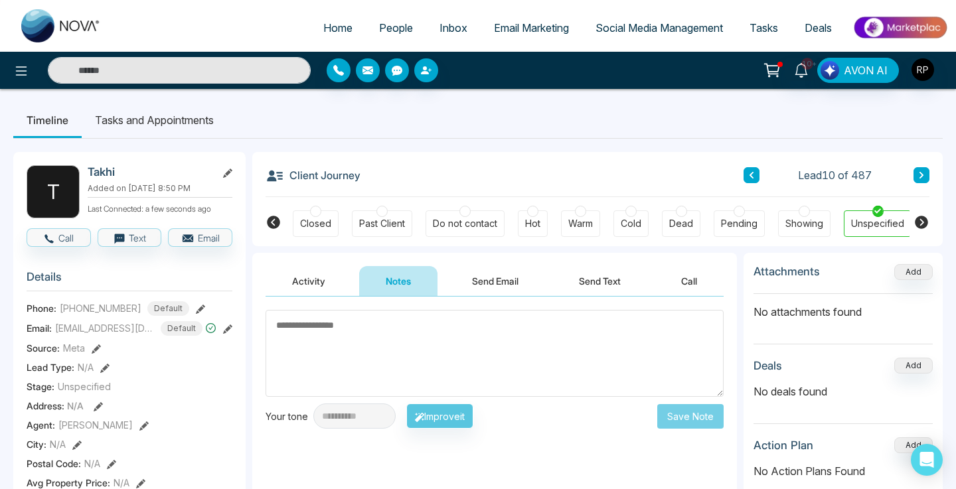
click at [374, 380] on textarea at bounding box center [495, 353] width 458 height 87
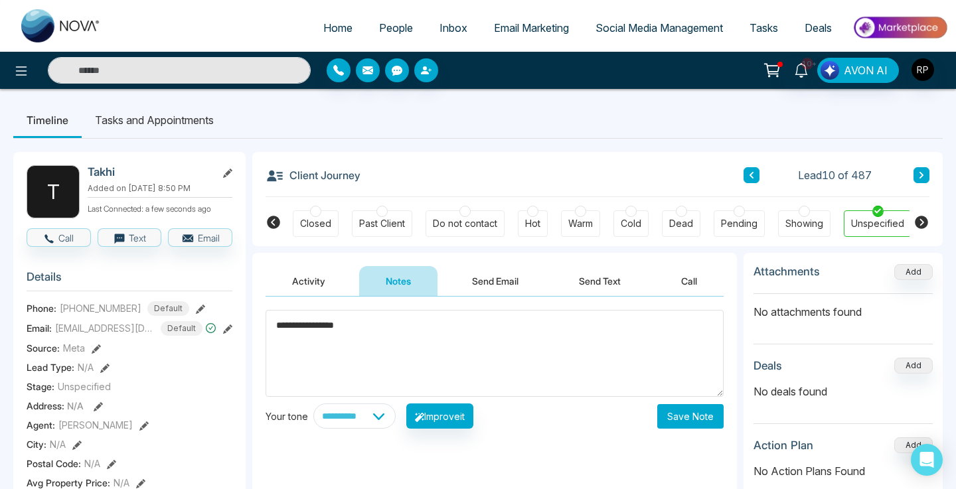
type textarea "**********"
click at [688, 427] on button "Save Note" at bounding box center [690, 416] width 66 height 25
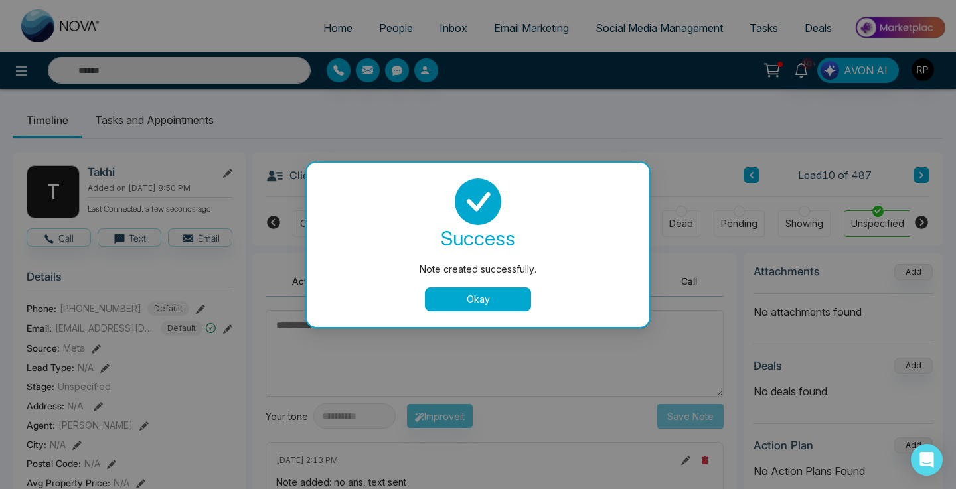
click at [485, 293] on button "Okay" at bounding box center [478, 299] width 106 height 24
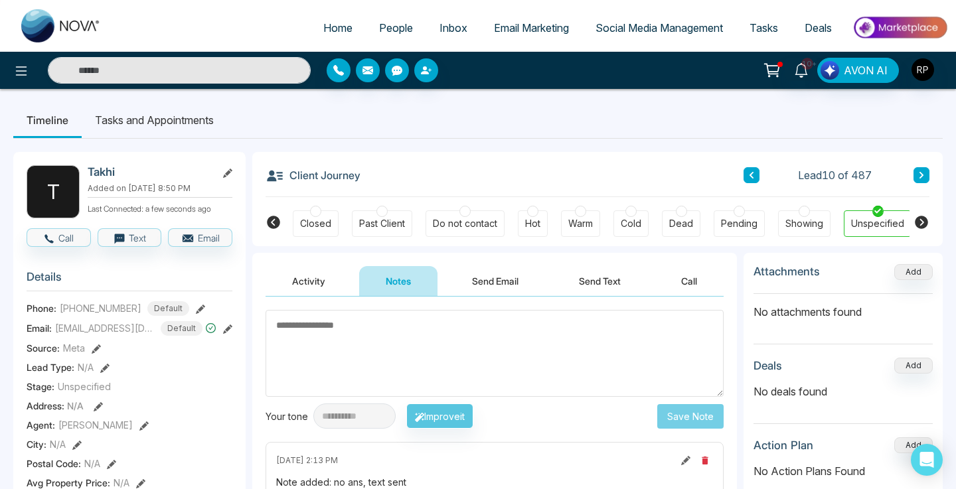
click at [915, 179] on button at bounding box center [921, 175] width 16 height 16
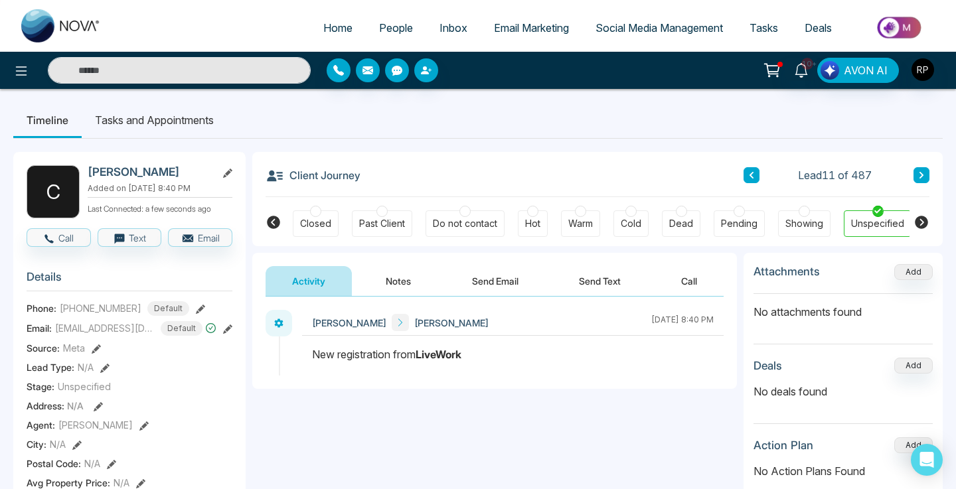
click at [755, 181] on button at bounding box center [751, 175] width 16 height 16
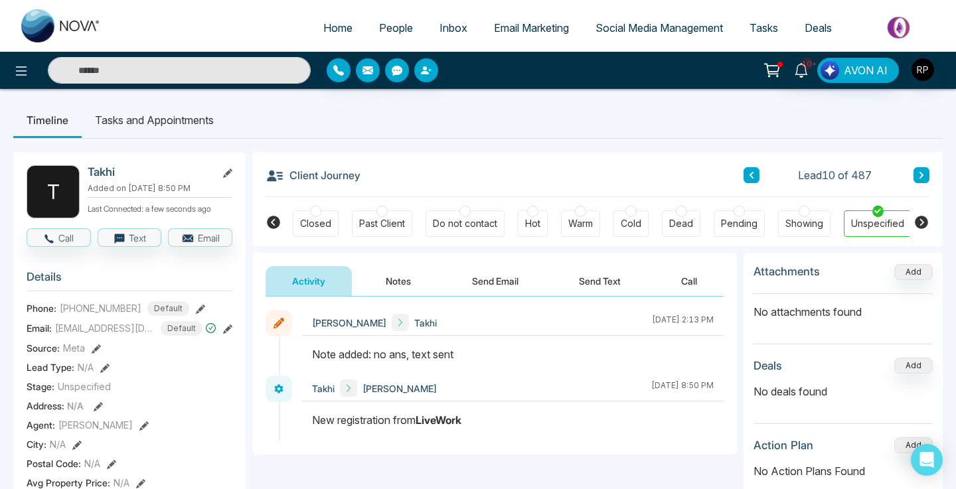
click at [923, 178] on icon at bounding box center [921, 175] width 7 height 8
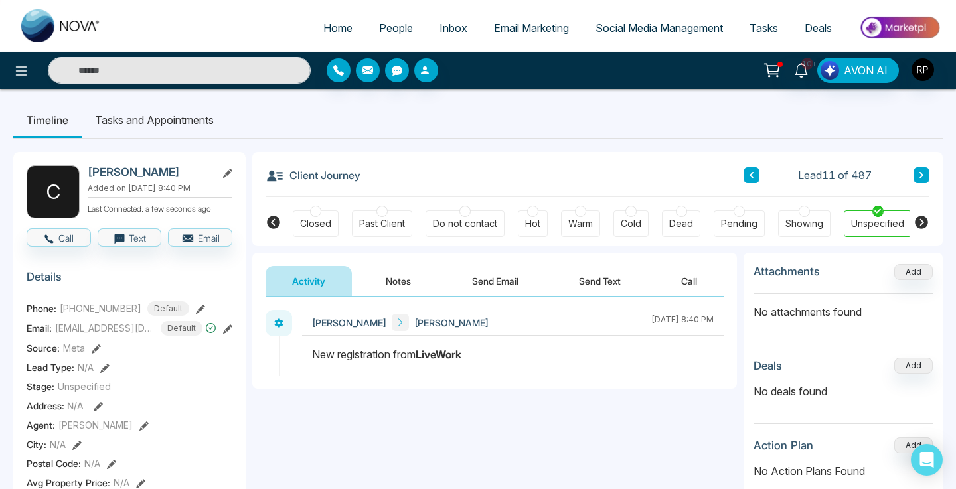
click at [406, 274] on button "Notes" at bounding box center [398, 281] width 78 height 30
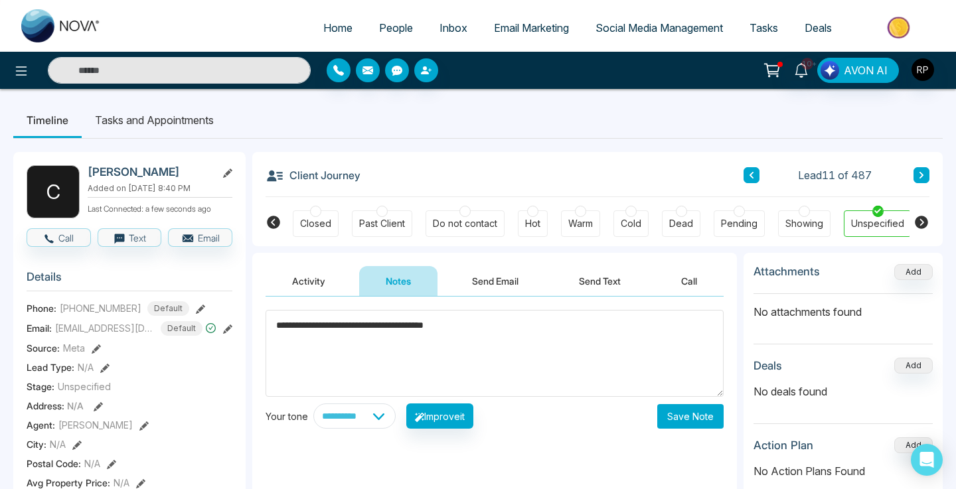
type textarea "**********"
click at [666, 410] on button "Save Note" at bounding box center [690, 416] width 66 height 25
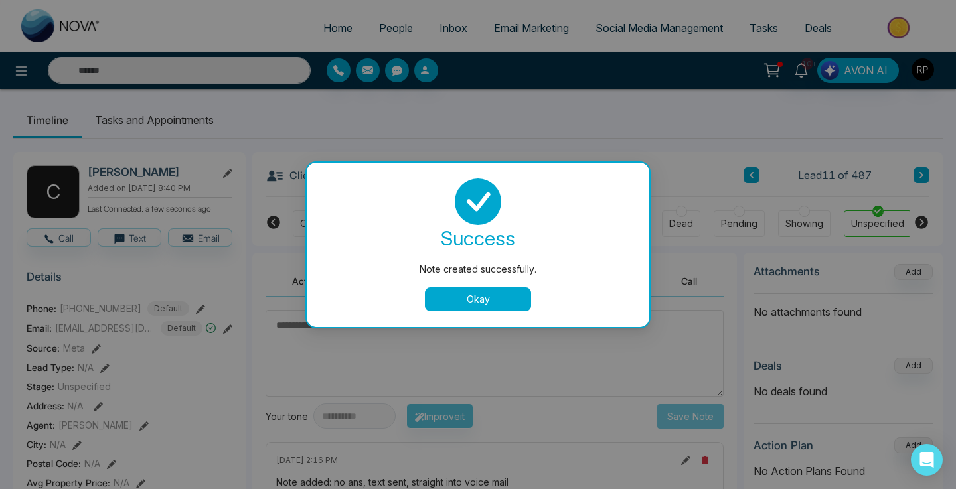
click at [498, 301] on button "Okay" at bounding box center [478, 299] width 106 height 24
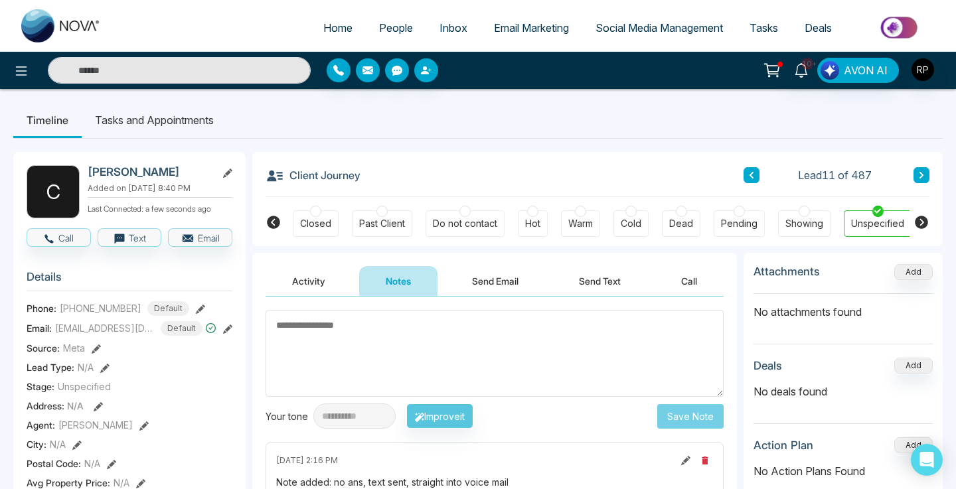
click at [915, 171] on button at bounding box center [921, 175] width 16 height 16
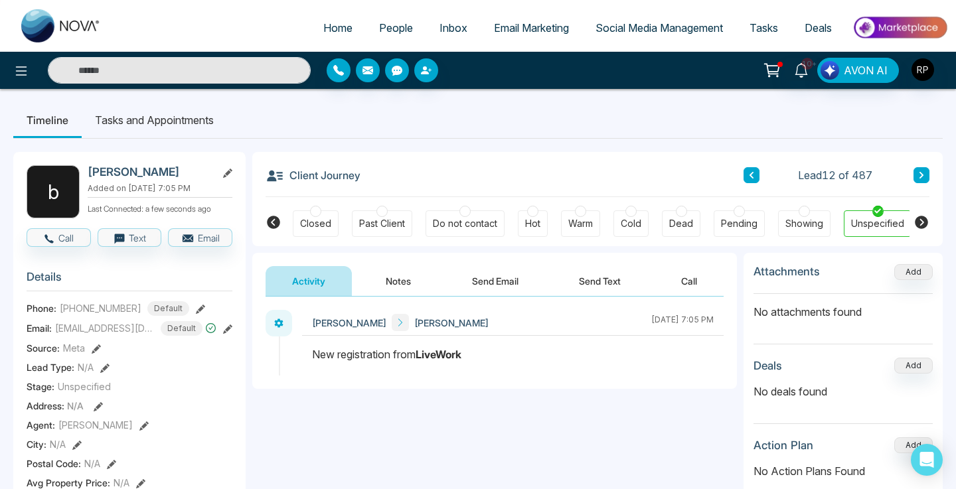
click at [382, 282] on button "Notes" at bounding box center [398, 281] width 78 height 30
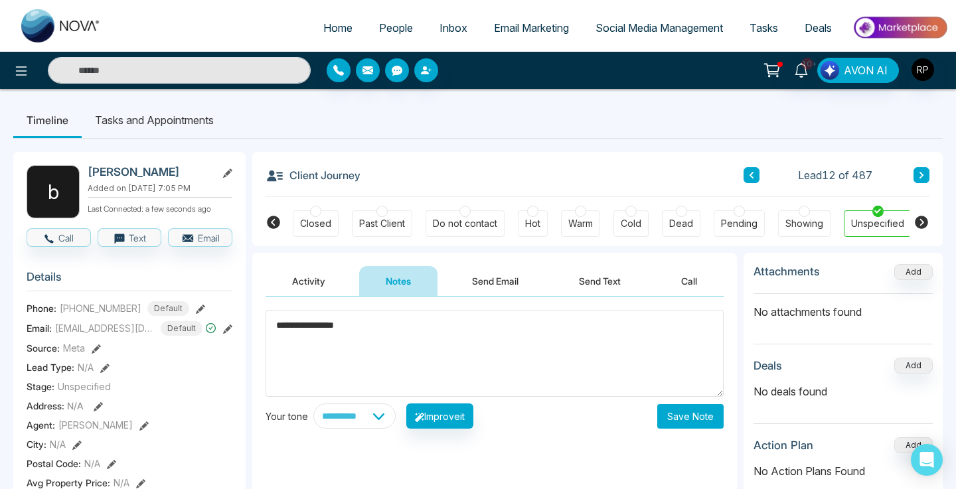
type textarea "**********"
click at [697, 414] on button "Save Note" at bounding box center [690, 416] width 66 height 25
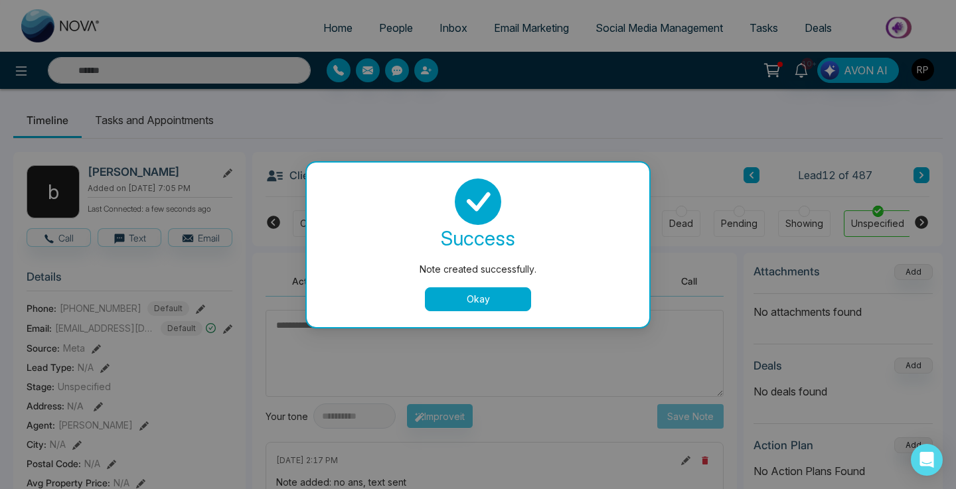
click at [522, 303] on button "Okay" at bounding box center [478, 299] width 106 height 24
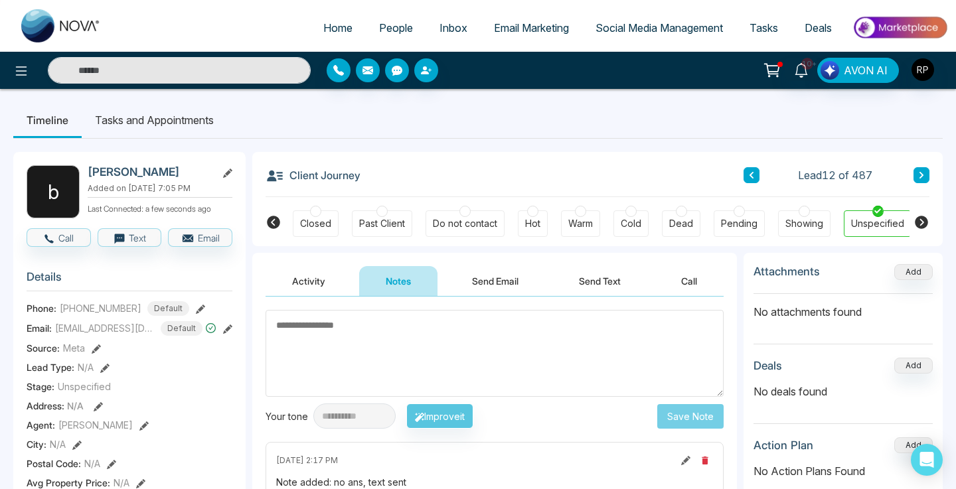
click at [921, 169] on button at bounding box center [921, 175] width 16 height 16
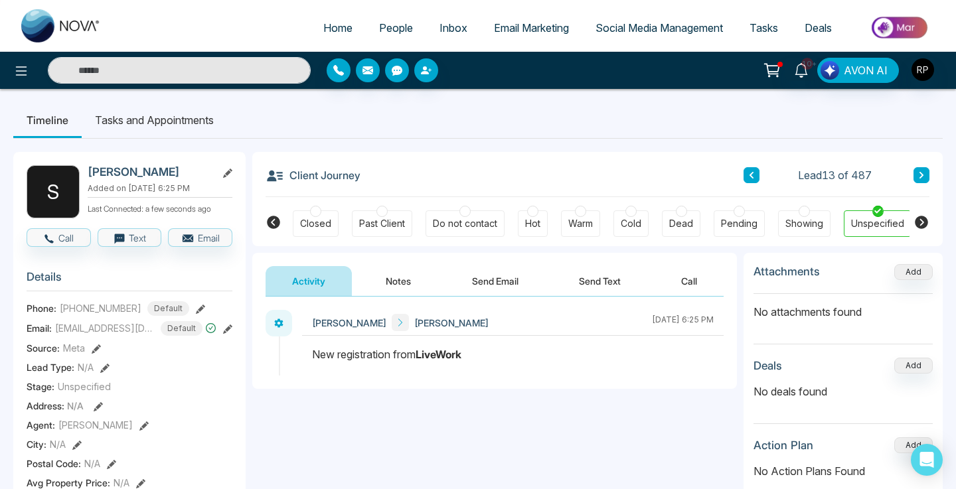
click at [411, 273] on button "Notes" at bounding box center [398, 281] width 78 height 30
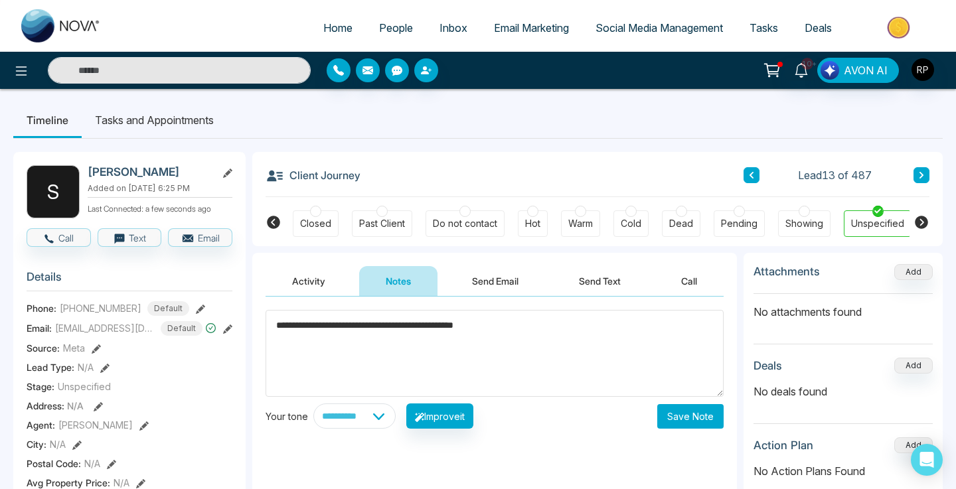
type textarea "**********"
click at [662, 416] on button "Save Note" at bounding box center [690, 416] width 66 height 25
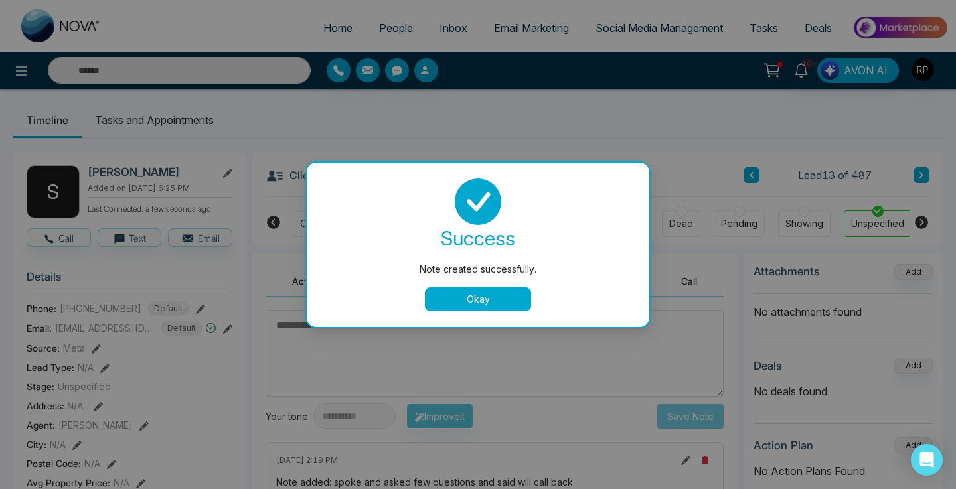
click at [478, 295] on button "Okay" at bounding box center [478, 299] width 106 height 24
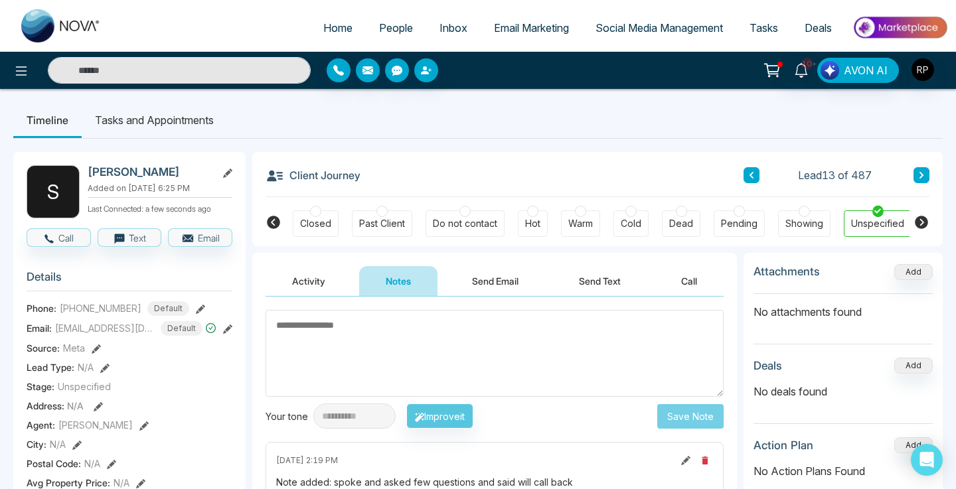
click at [177, 117] on li "Tasks and Appointments" at bounding box center [154, 120] width 145 height 36
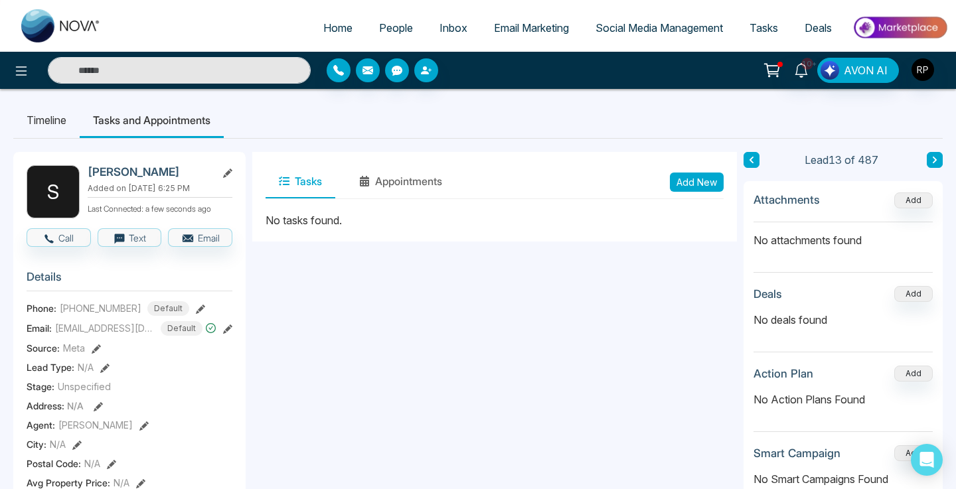
click at [674, 175] on button "Add New" at bounding box center [697, 182] width 54 height 19
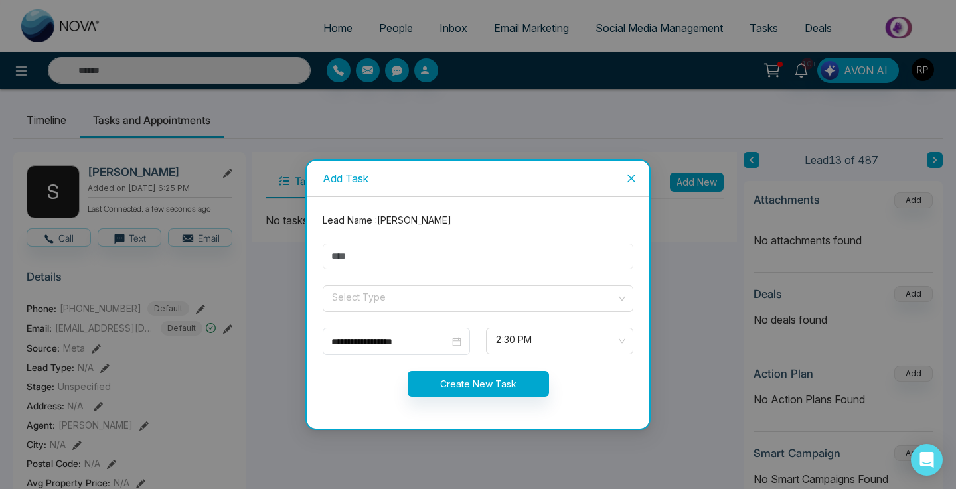
click at [396, 262] on input "text" at bounding box center [478, 257] width 311 height 26
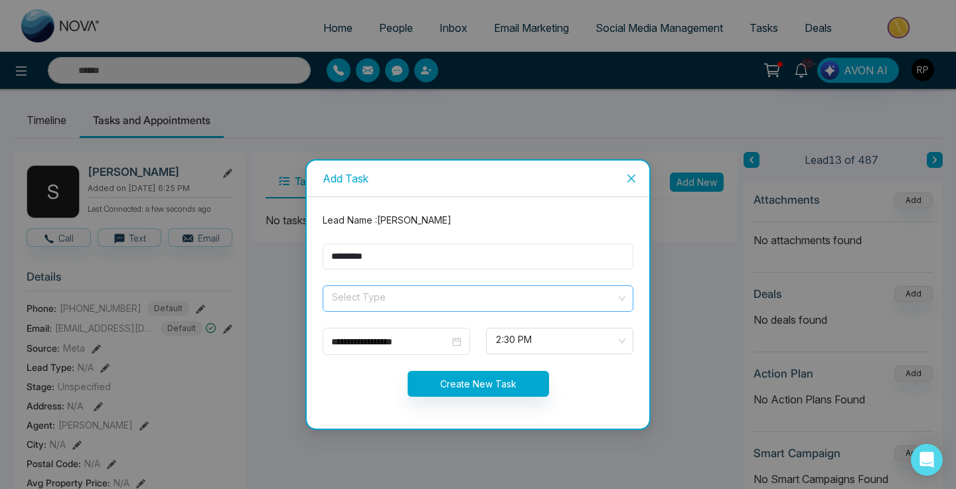
type input "*********"
click at [366, 301] on input "search" at bounding box center [473, 296] width 285 height 20
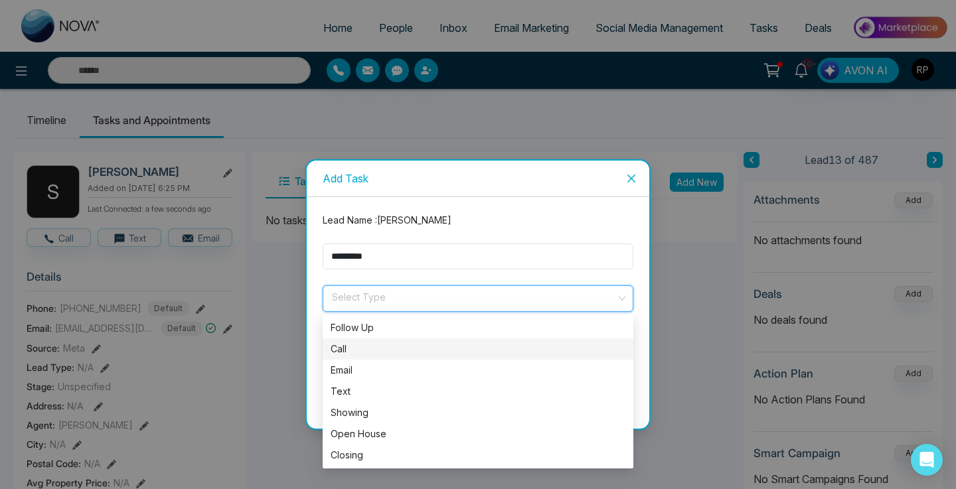
click at [344, 357] on div "Call" at bounding box center [478, 349] width 311 height 21
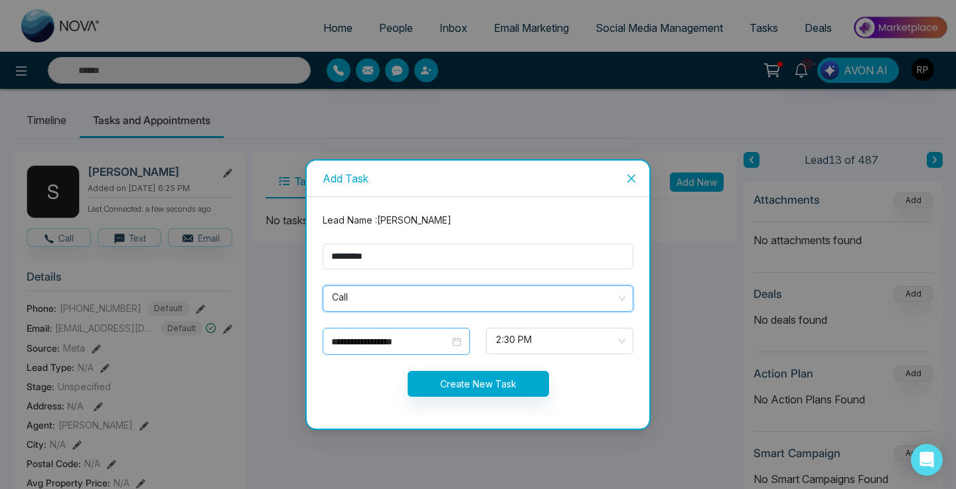
click at [456, 347] on div "**********" at bounding box center [396, 342] width 130 height 15
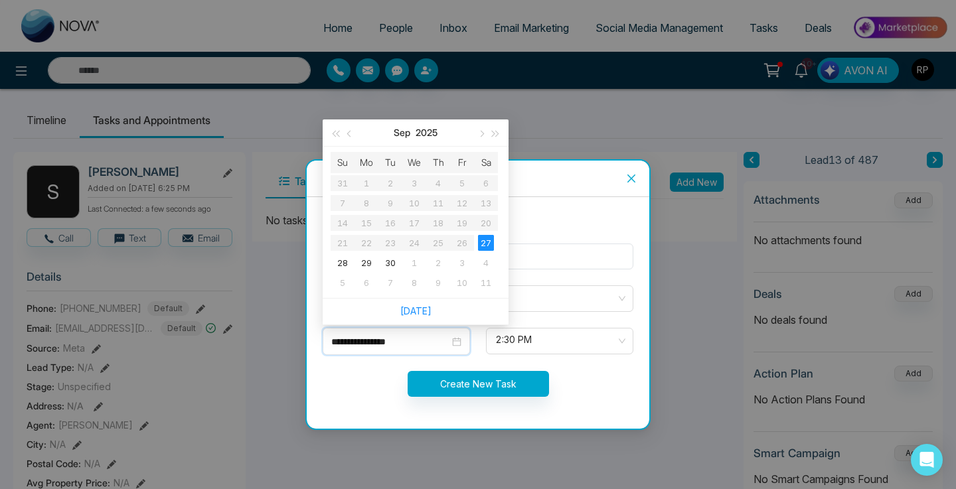
type input "**********"
click at [489, 243] on div "27" at bounding box center [486, 243] width 16 height 16
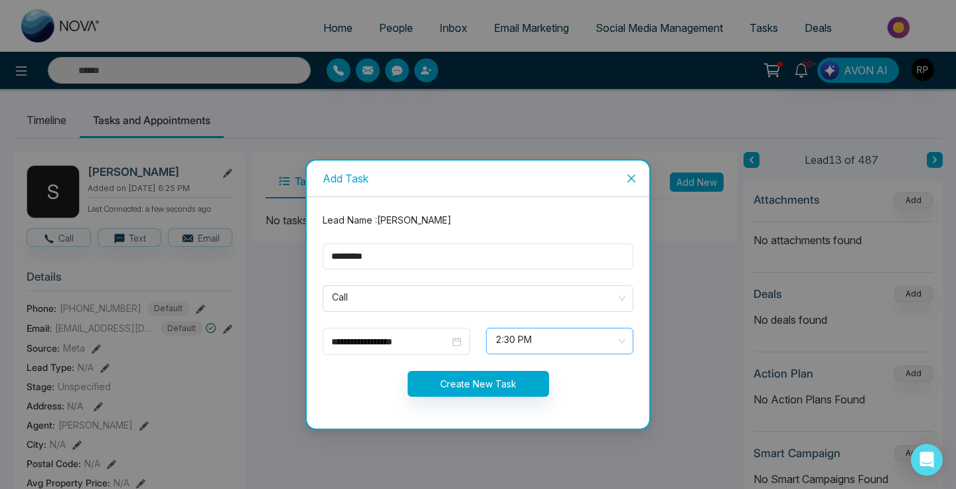
click at [558, 346] on span "2:30 PM" at bounding box center [559, 341] width 129 height 23
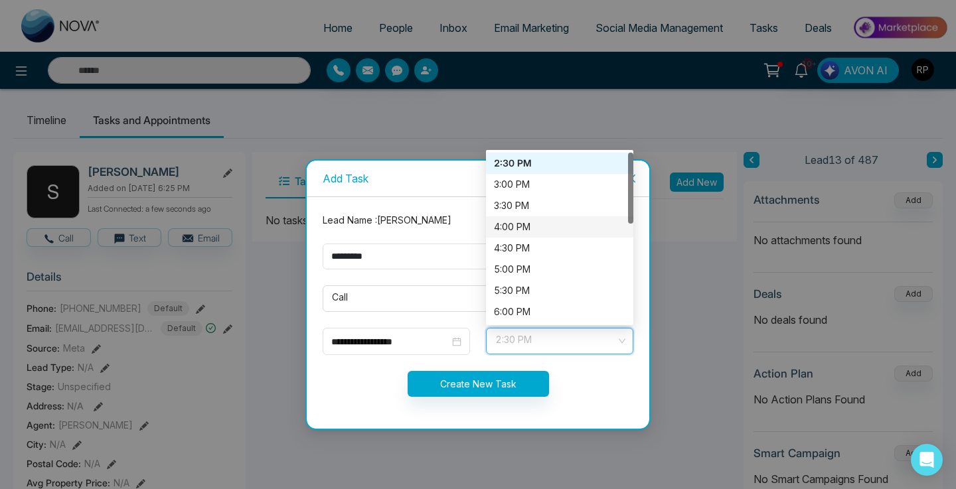
click at [525, 234] on div "4:00 PM" at bounding box center [559, 227] width 131 height 15
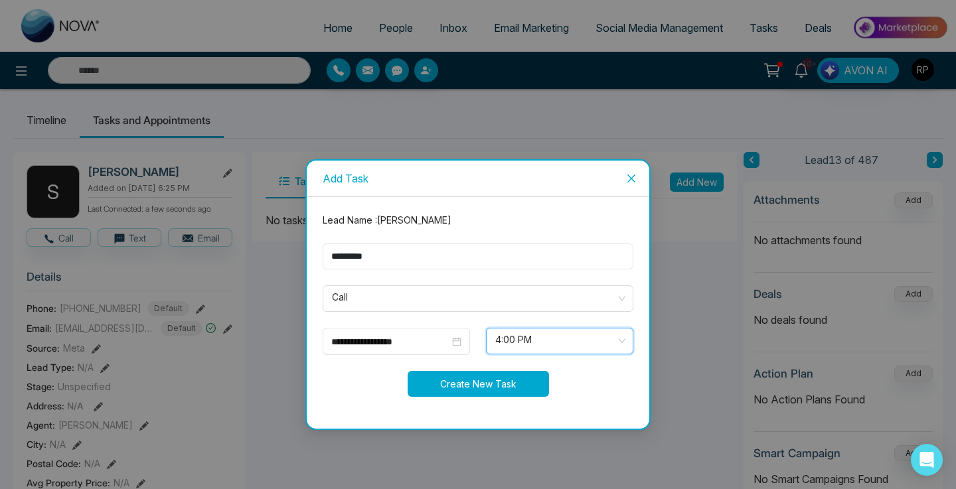
click at [500, 382] on button "Create New Task" at bounding box center [478, 384] width 141 height 26
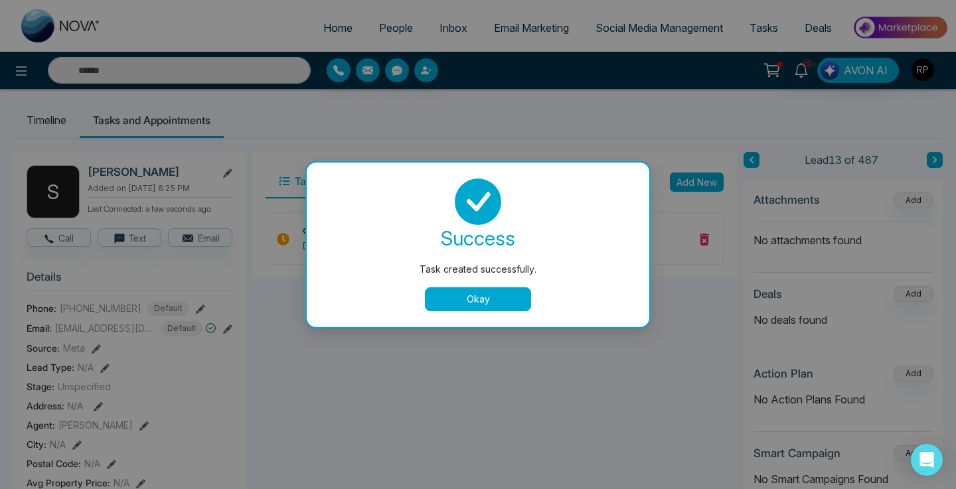
click at [476, 308] on button "Okay" at bounding box center [478, 299] width 106 height 24
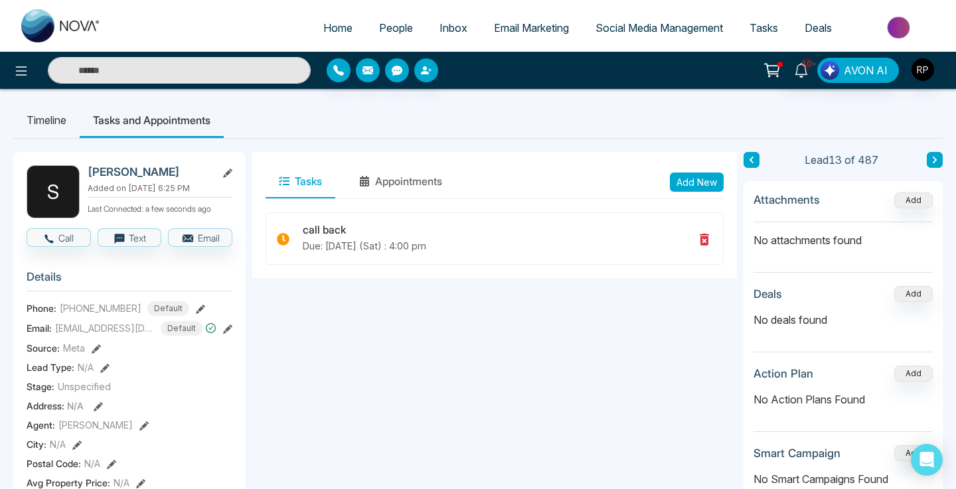
click at [935, 164] on button at bounding box center [935, 160] width 16 height 16
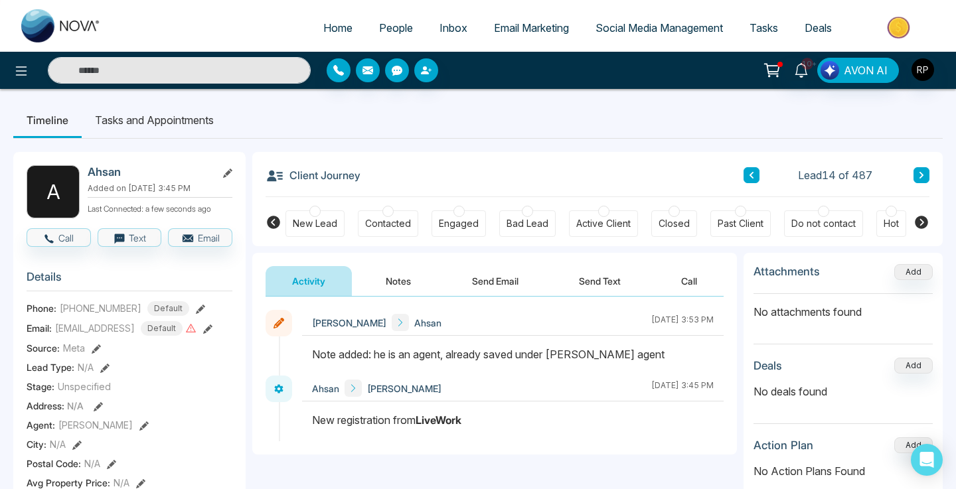
click at [920, 177] on icon at bounding box center [921, 175] width 7 height 8
